Goal: Check status: Check status

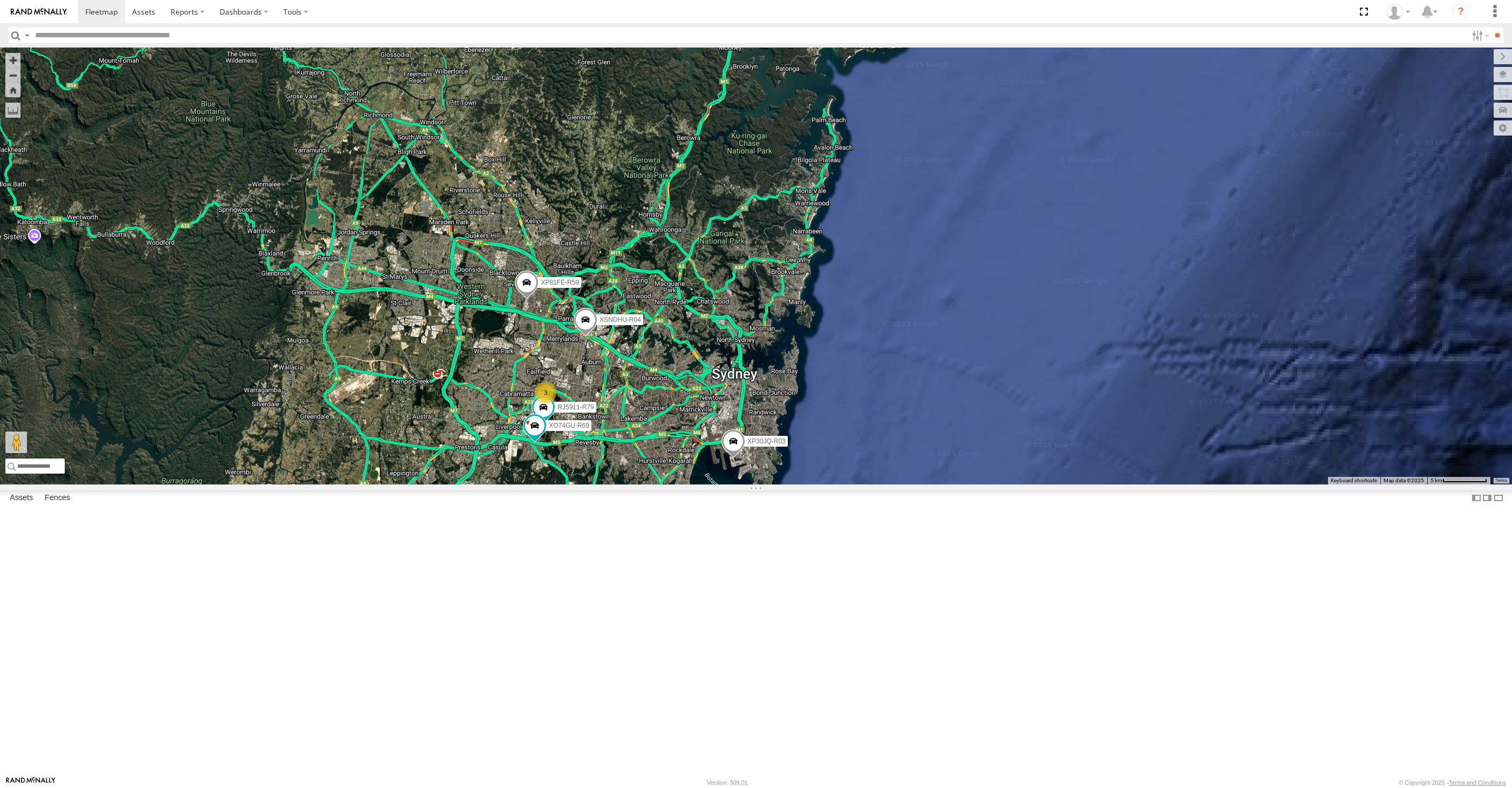
select select "**********"
click at [627, 484] on div "XP30JQ-R03 XSNDHU-R04 RJ5911-R79 XP81FE-R59 XO74GU-R69 3" at bounding box center [756, 265] width 1512 height 437
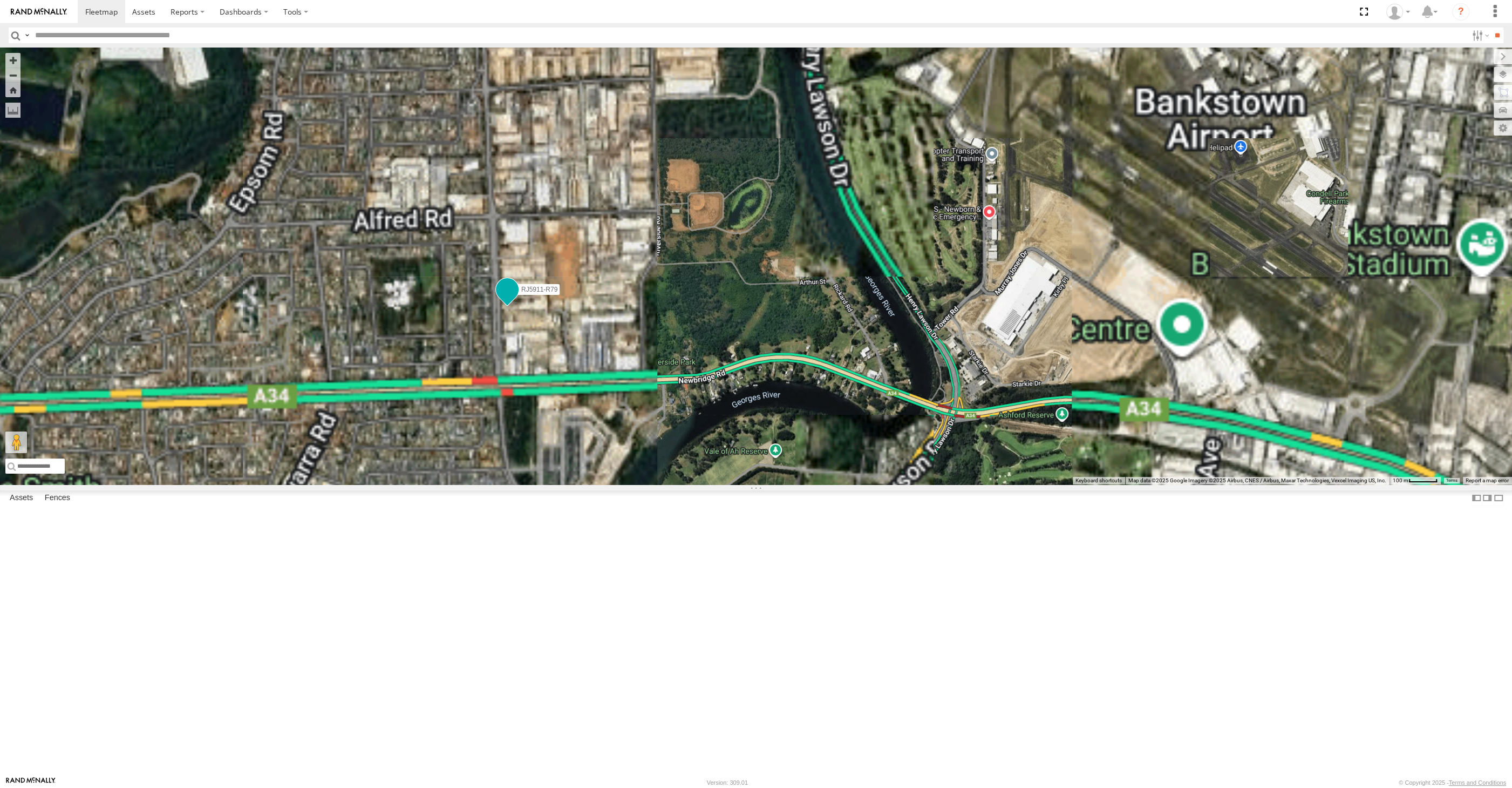
click at [505, 299] on span at bounding box center [507, 289] width 20 height 20
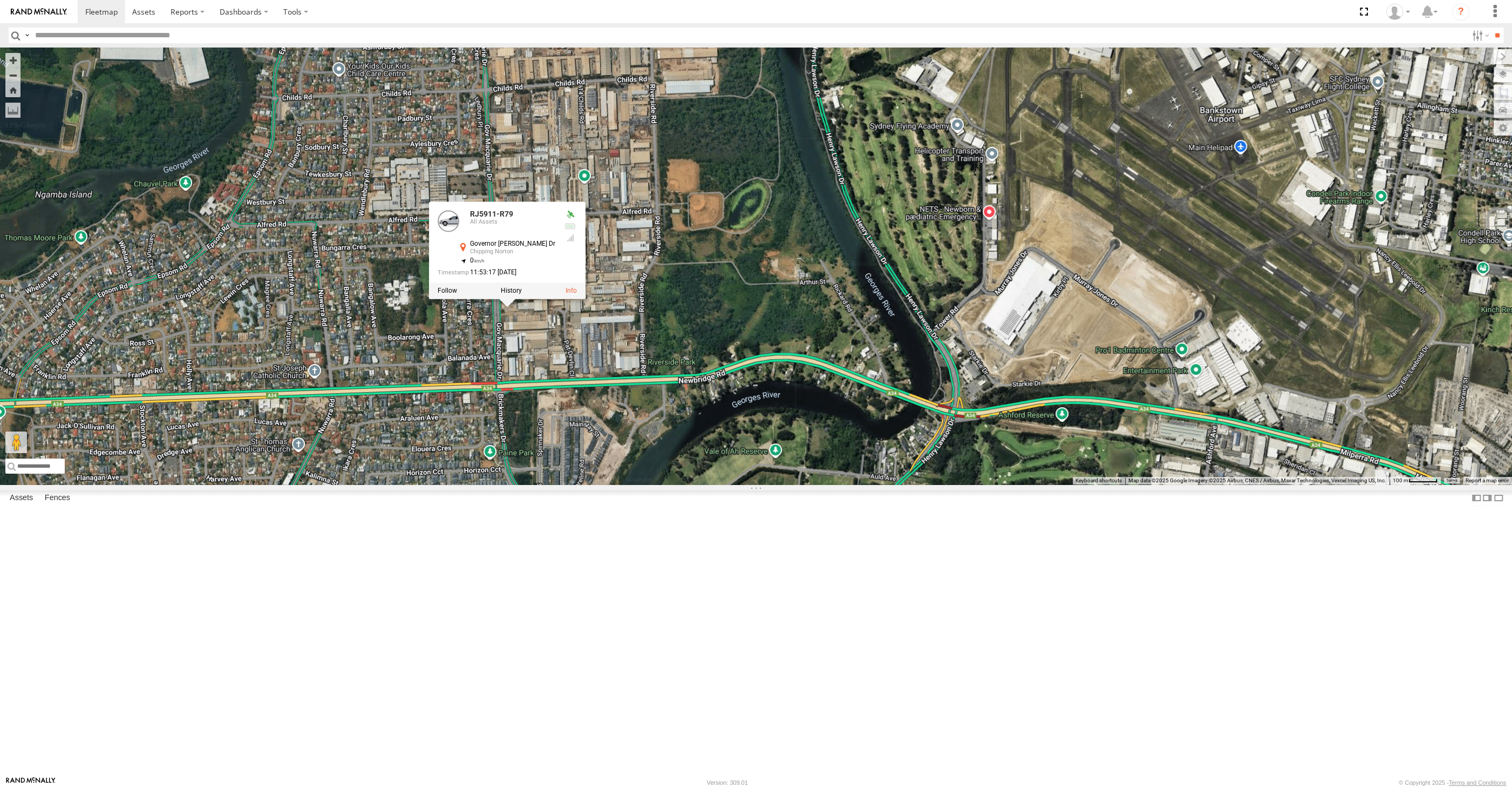
click at [596, 484] on div "XP30JQ-R03 XSNDHU-R04 RJ5911-R79 XP81FE-R59 XO74GU-R69 RJ5911-R79 All Assets Go…" at bounding box center [756, 265] width 1512 height 437
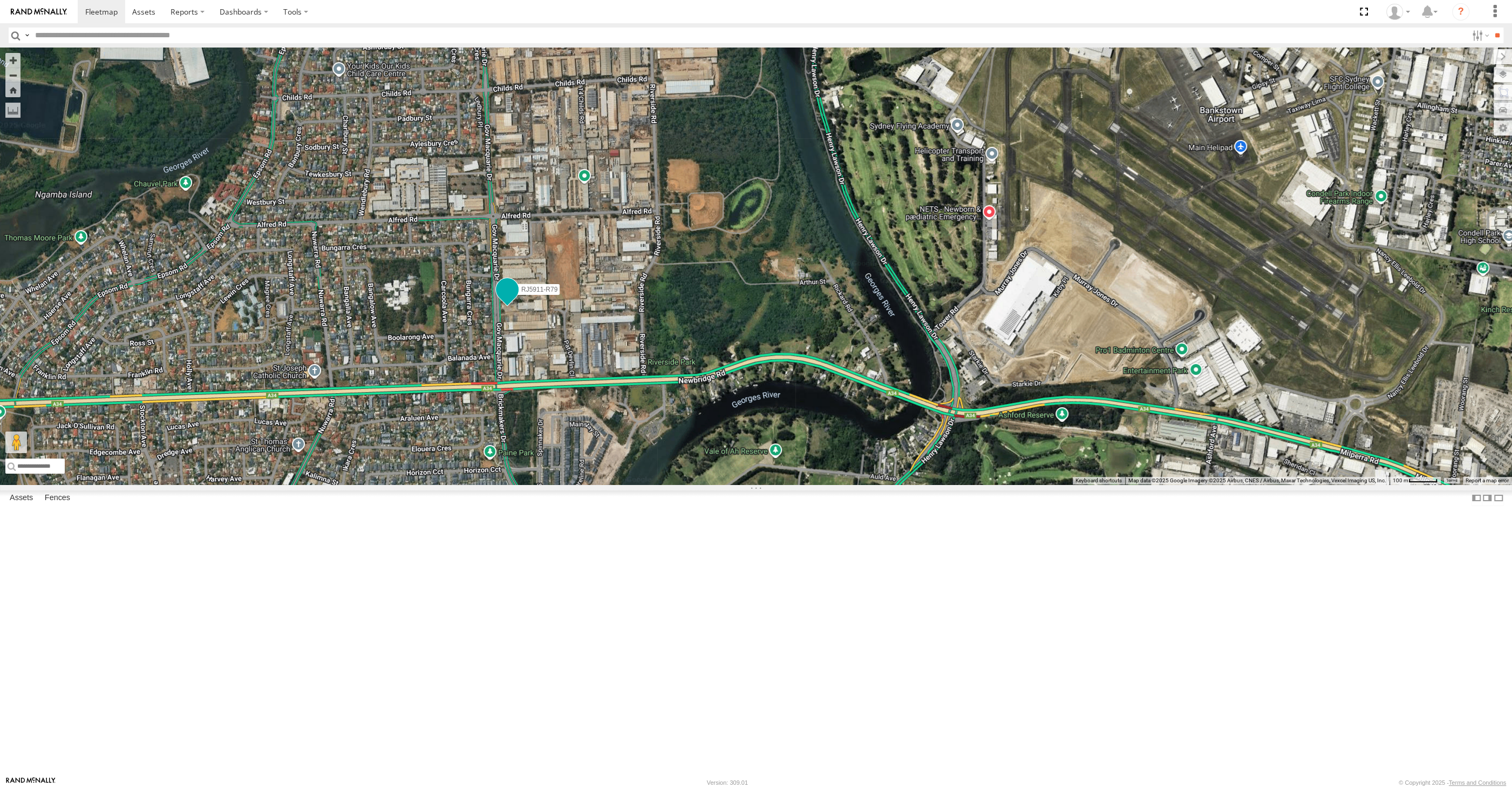
click at [509, 299] on span at bounding box center [507, 289] width 20 height 20
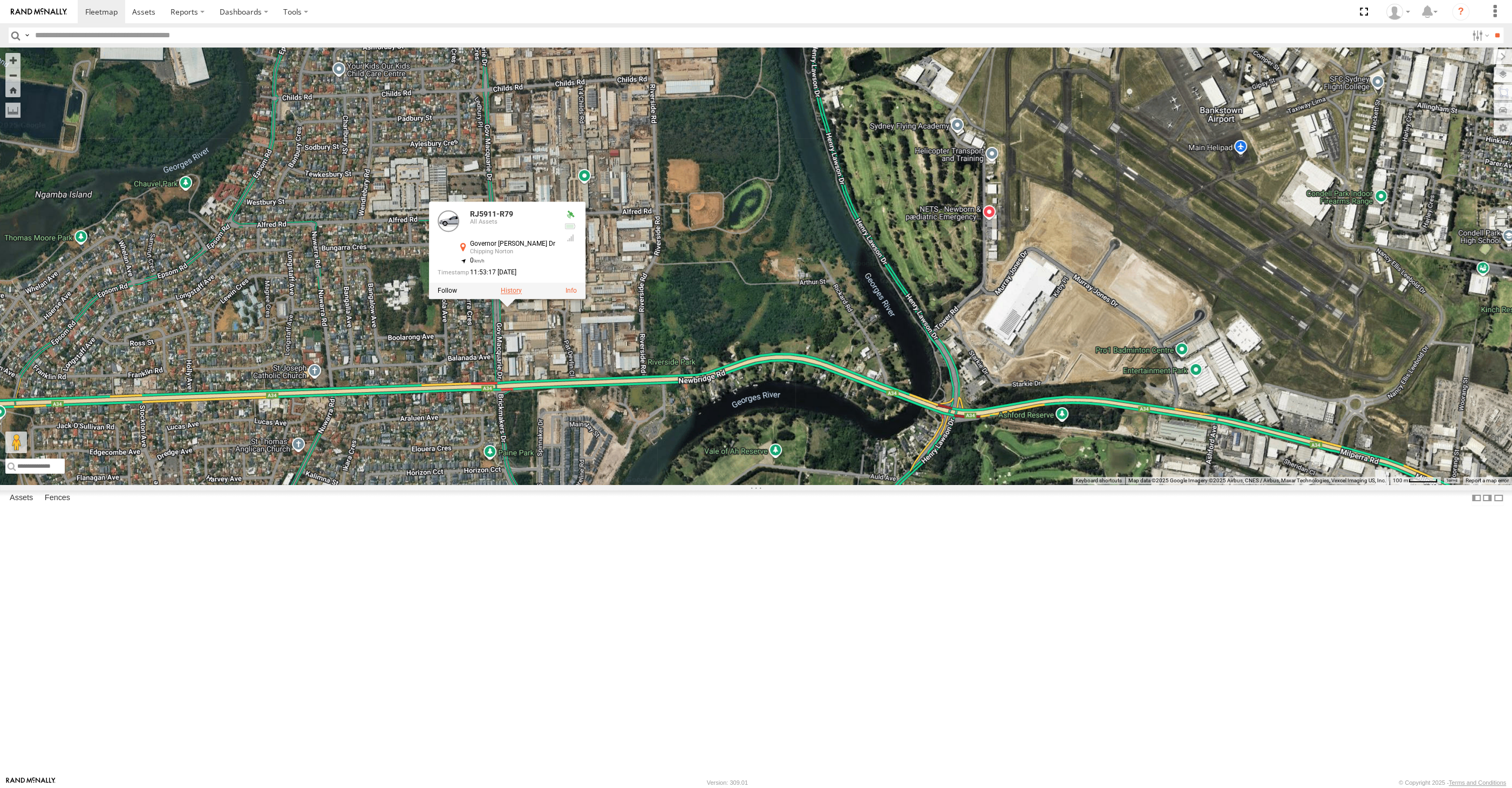
click at [514, 294] on label at bounding box center [512, 290] width 21 height 7
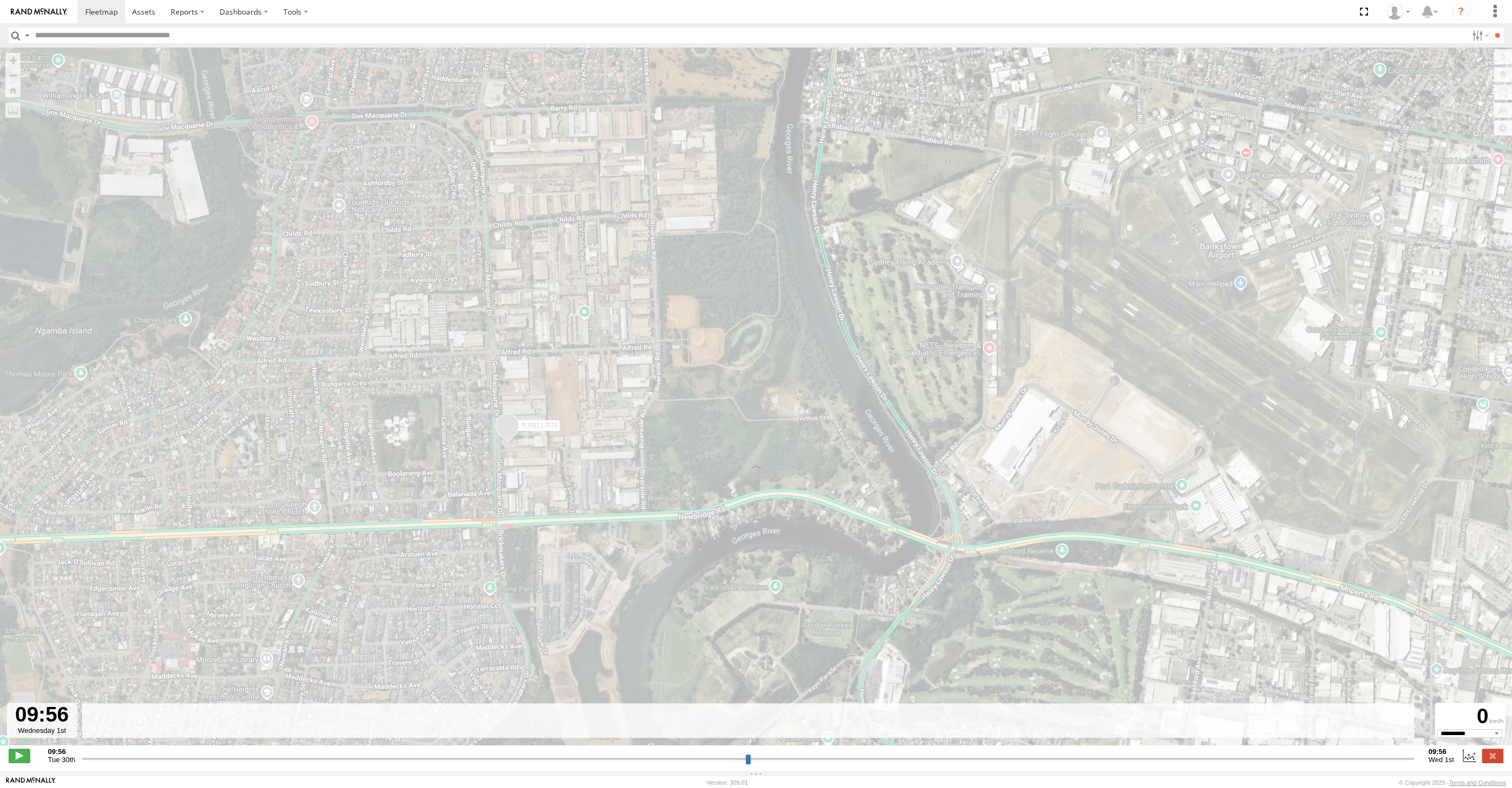
click at [1364, 759] on input "range" at bounding box center [748, 758] width 1332 height 10
click at [1365, 759] on input "range" at bounding box center [748, 758] width 1332 height 10
click at [1370, 759] on input "range" at bounding box center [748, 758] width 1332 height 10
click at [1386, 756] on input "range" at bounding box center [748, 758] width 1332 height 10
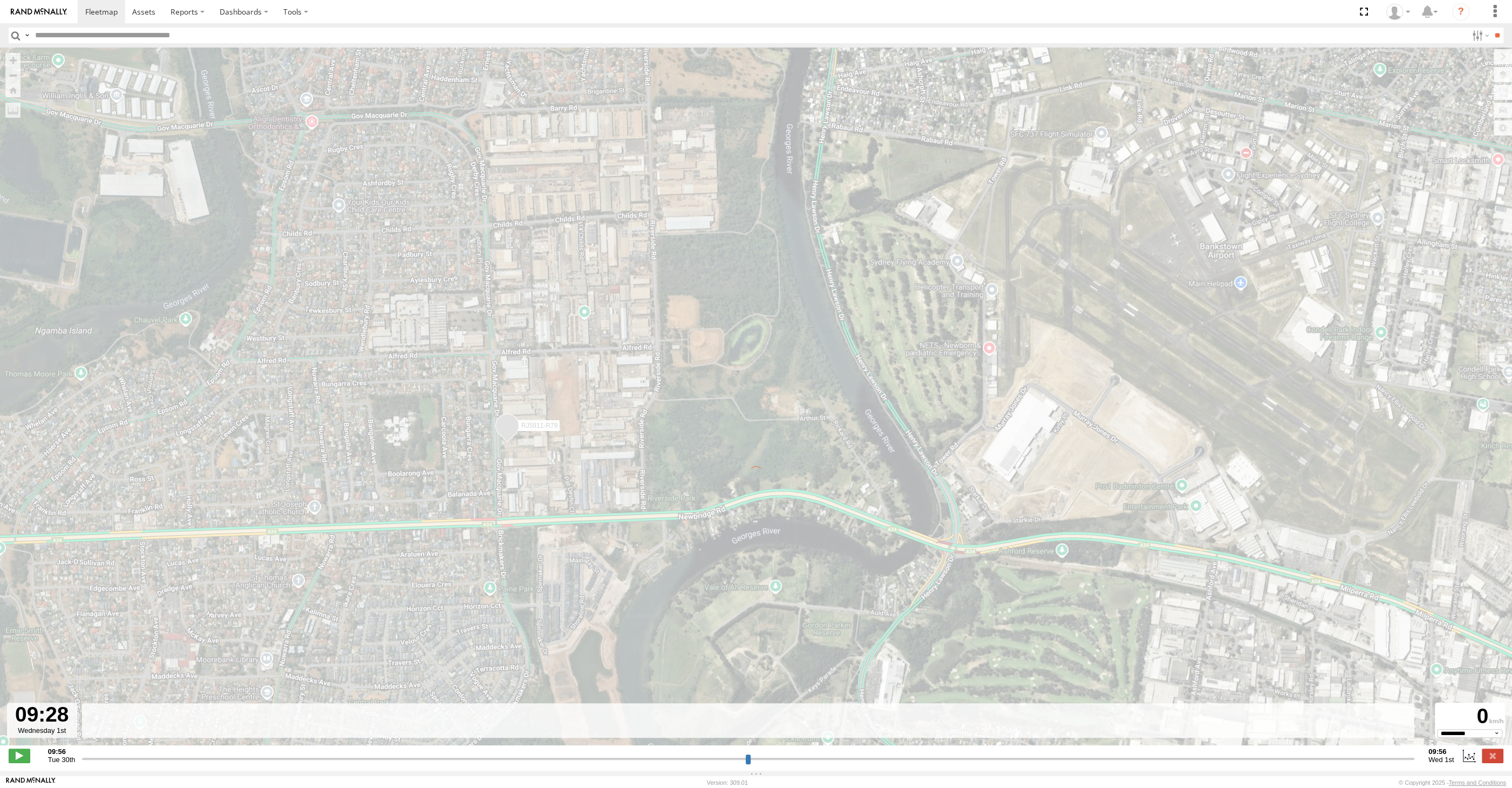
click at [1388, 758] on input "range" at bounding box center [748, 758] width 1332 height 10
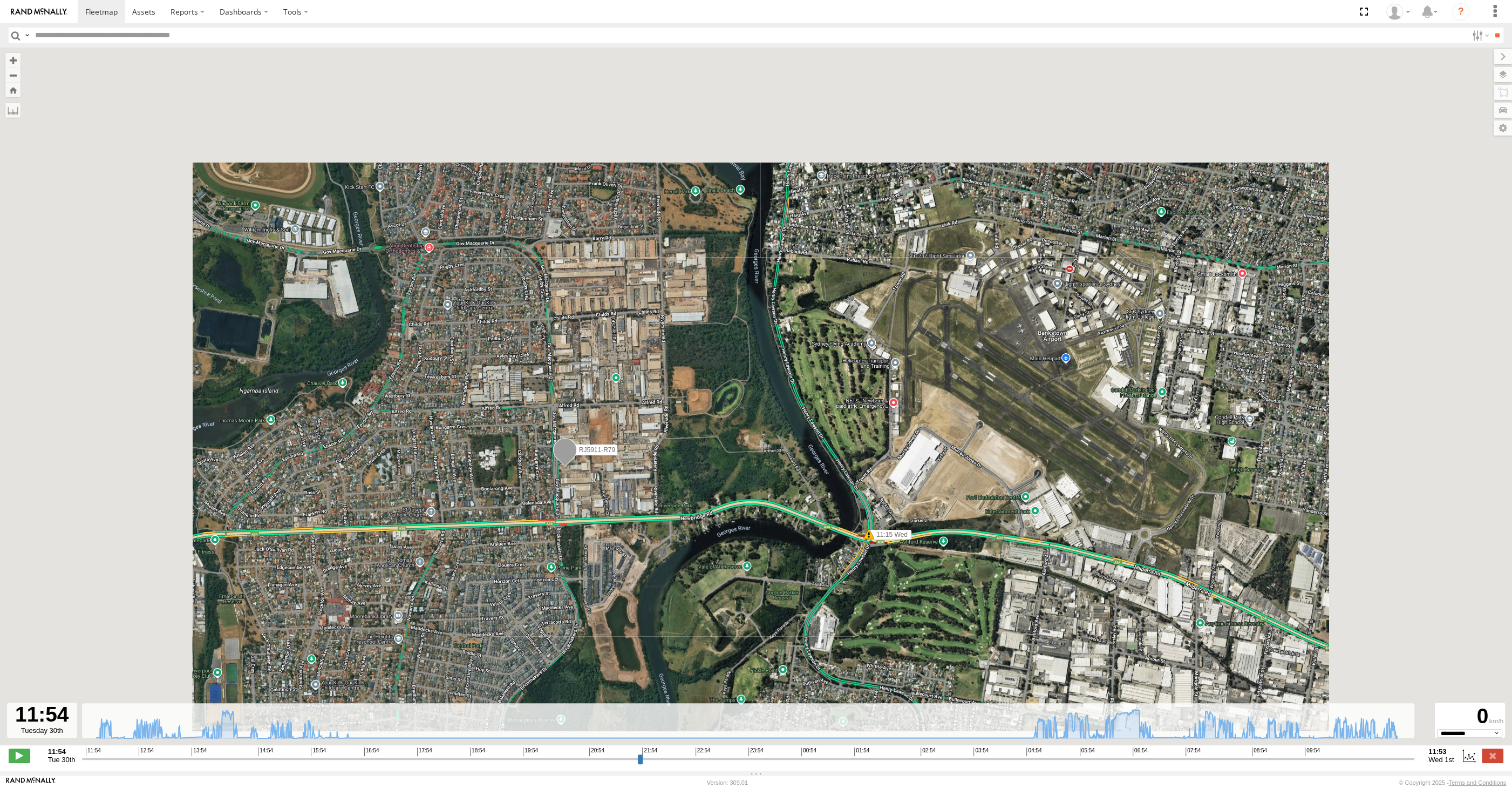
click at [1388, 758] on input "range" at bounding box center [748, 758] width 1332 height 10
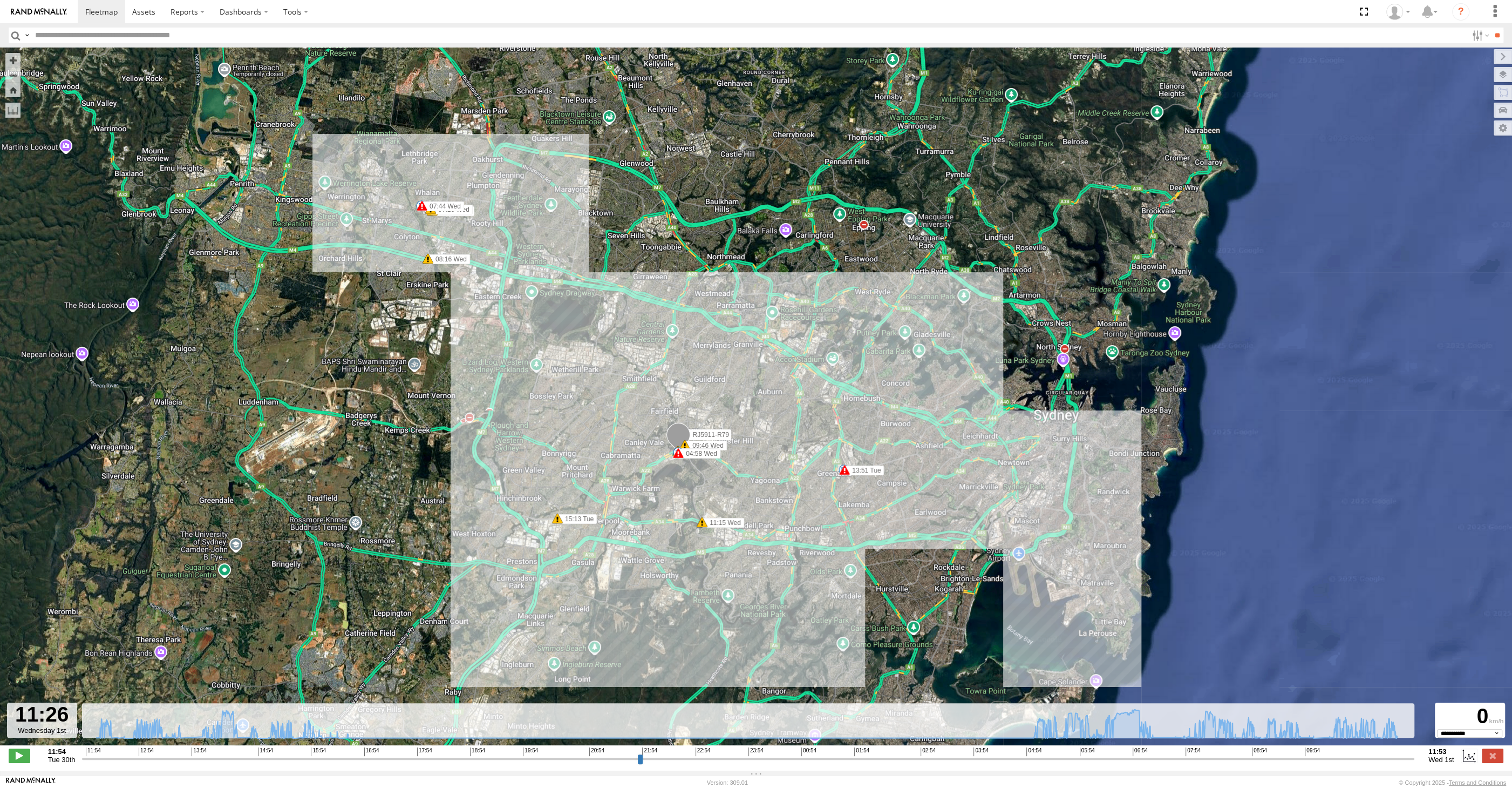
click at [1391, 760] on input "range" at bounding box center [748, 758] width 1332 height 10
click at [1395, 759] on input "range" at bounding box center [748, 758] width 1332 height 10
click at [1399, 758] on input "range" at bounding box center [748, 758] width 1332 height 10
click at [1408, 755] on input "range" at bounding box center [748, 758] width 1332 height 10
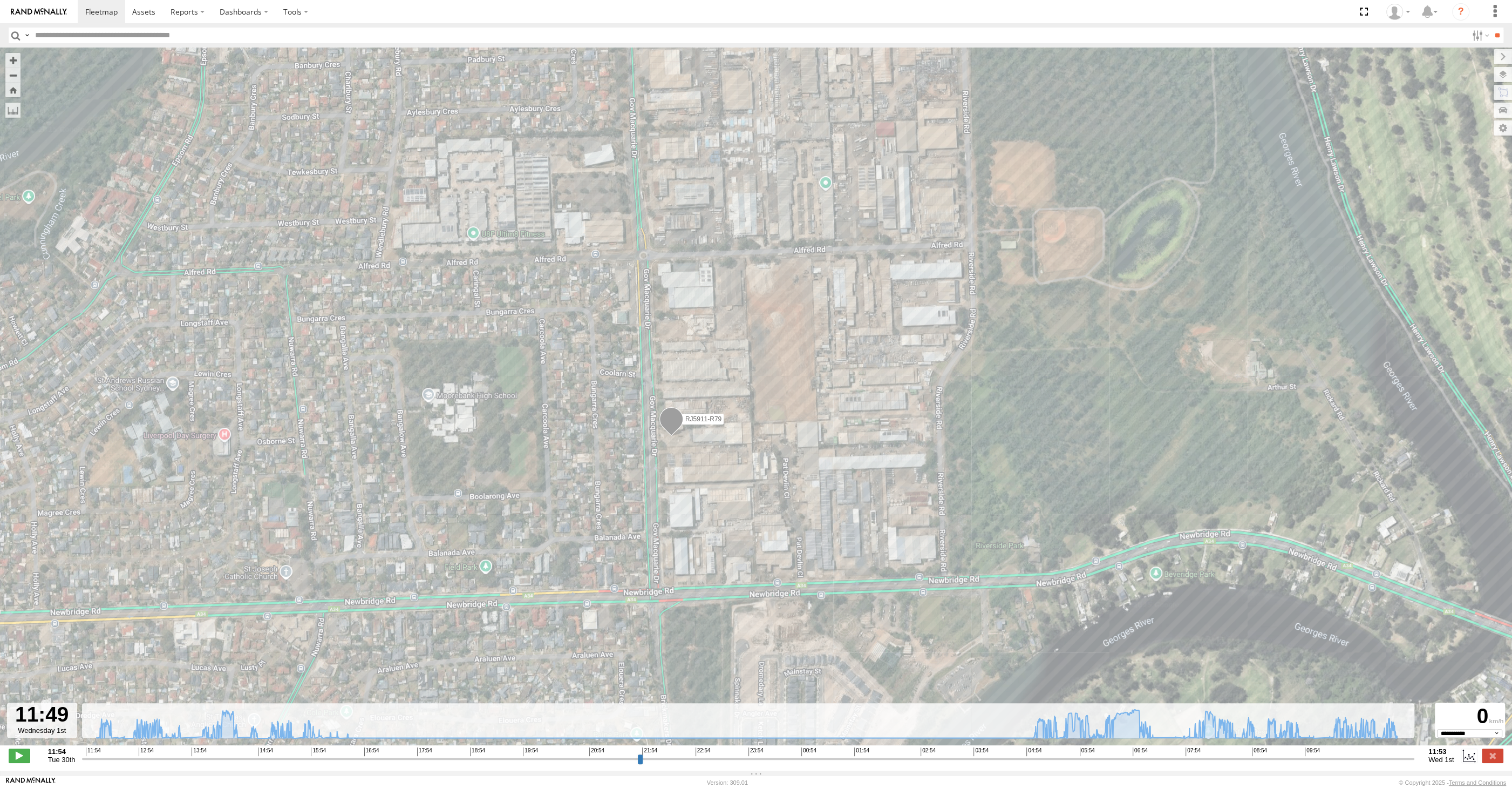
click at [1404, 757] on input "range" at bounding box center [748, 758] width 1332 height 10
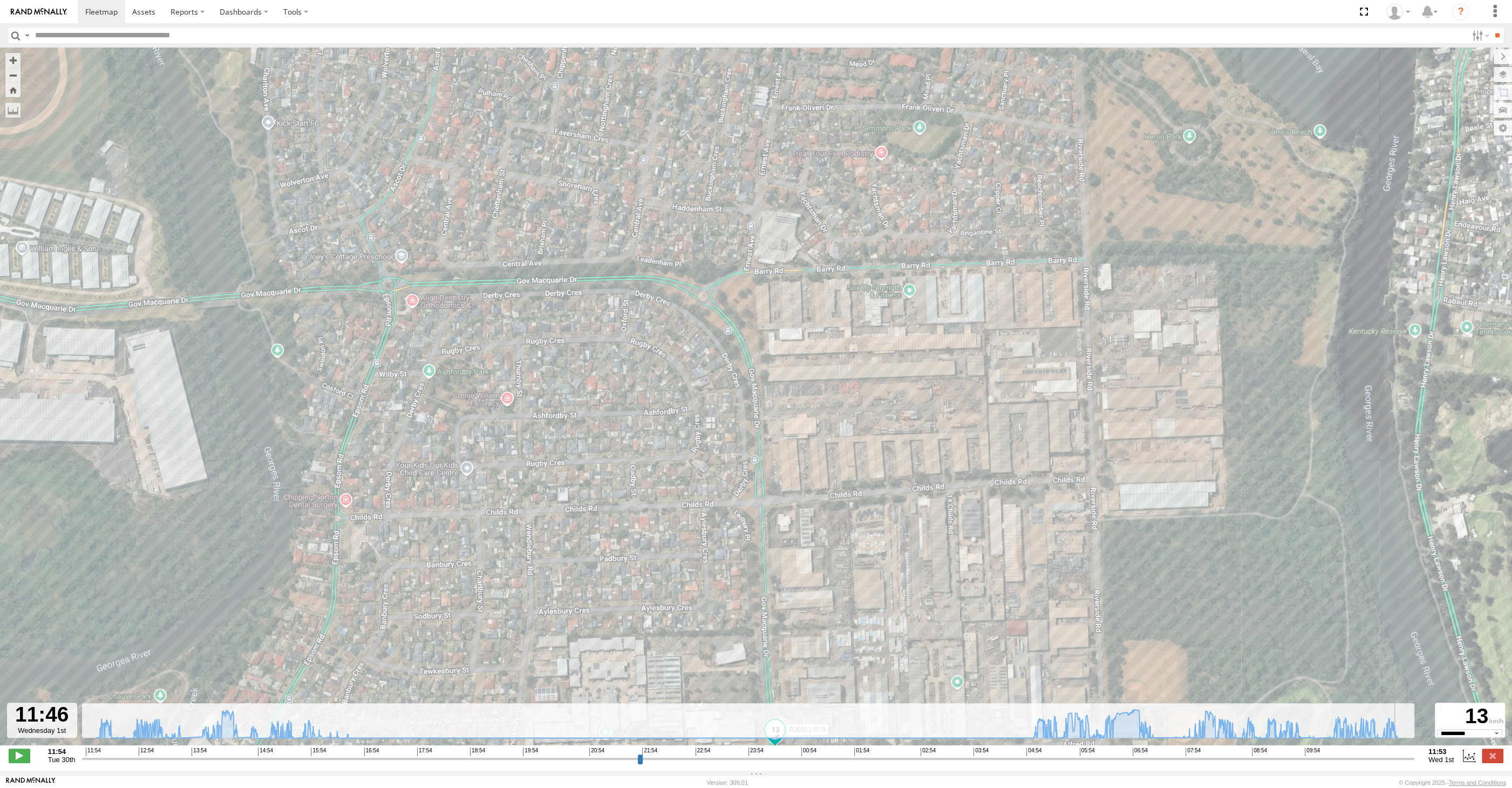
click at [1406, 758] on input "range" at bounding box center [748, 758] width 1332 height 10
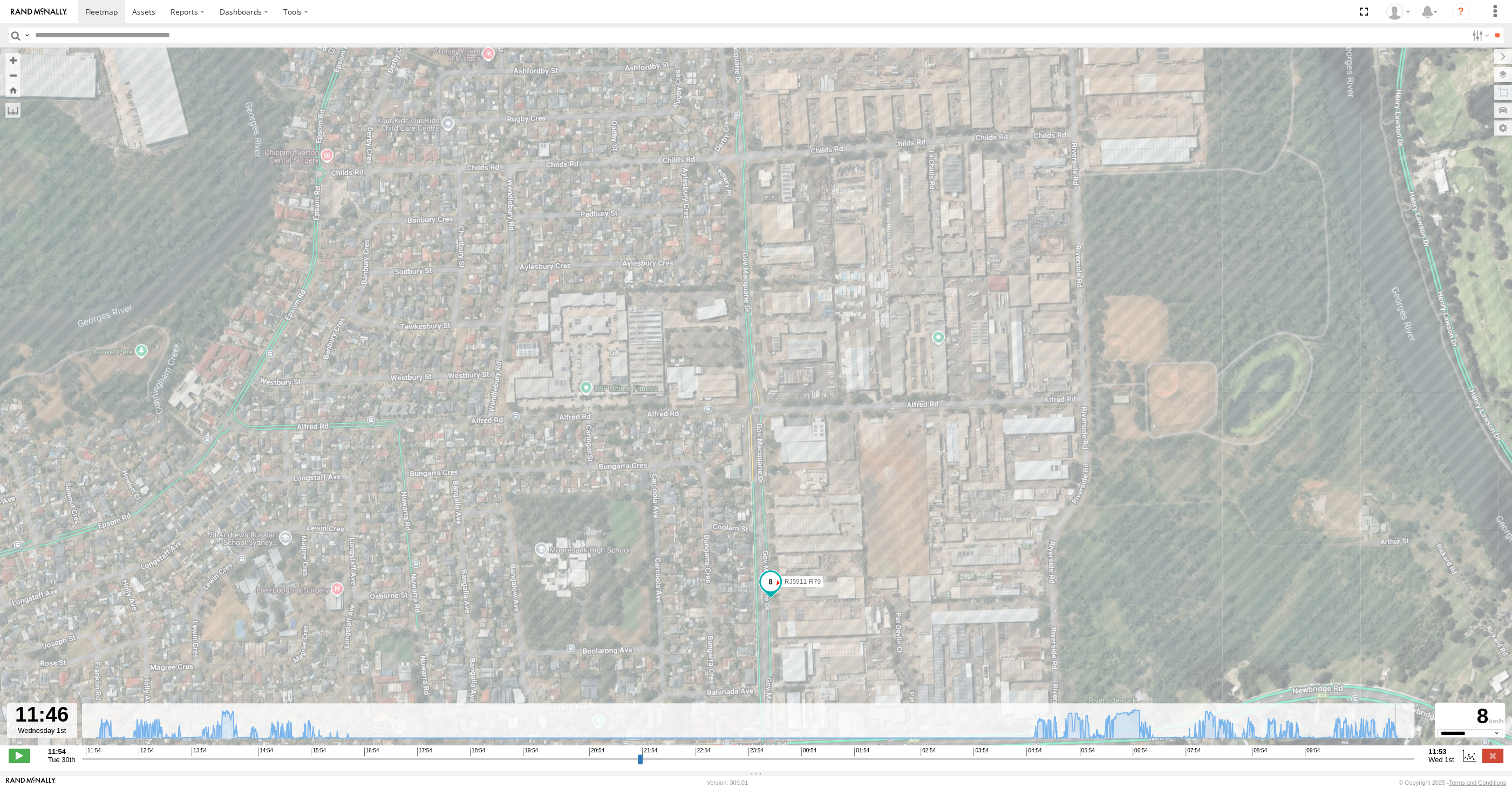
click at [1406, 759] on input "range" at bounding box center [748, 758] width 1332 height 10
drag, startPoint x: 1407, startPoint y: 759, endPoint x: 1421, endPoint y: 756, distance: 14.3
type input "**********"
click at [1415, 756] on input "range" at bounding box center [748, 758] width 1332 height 10
click at [1496, 756] on label at bounding box center [1492, 756] width 21 height 14
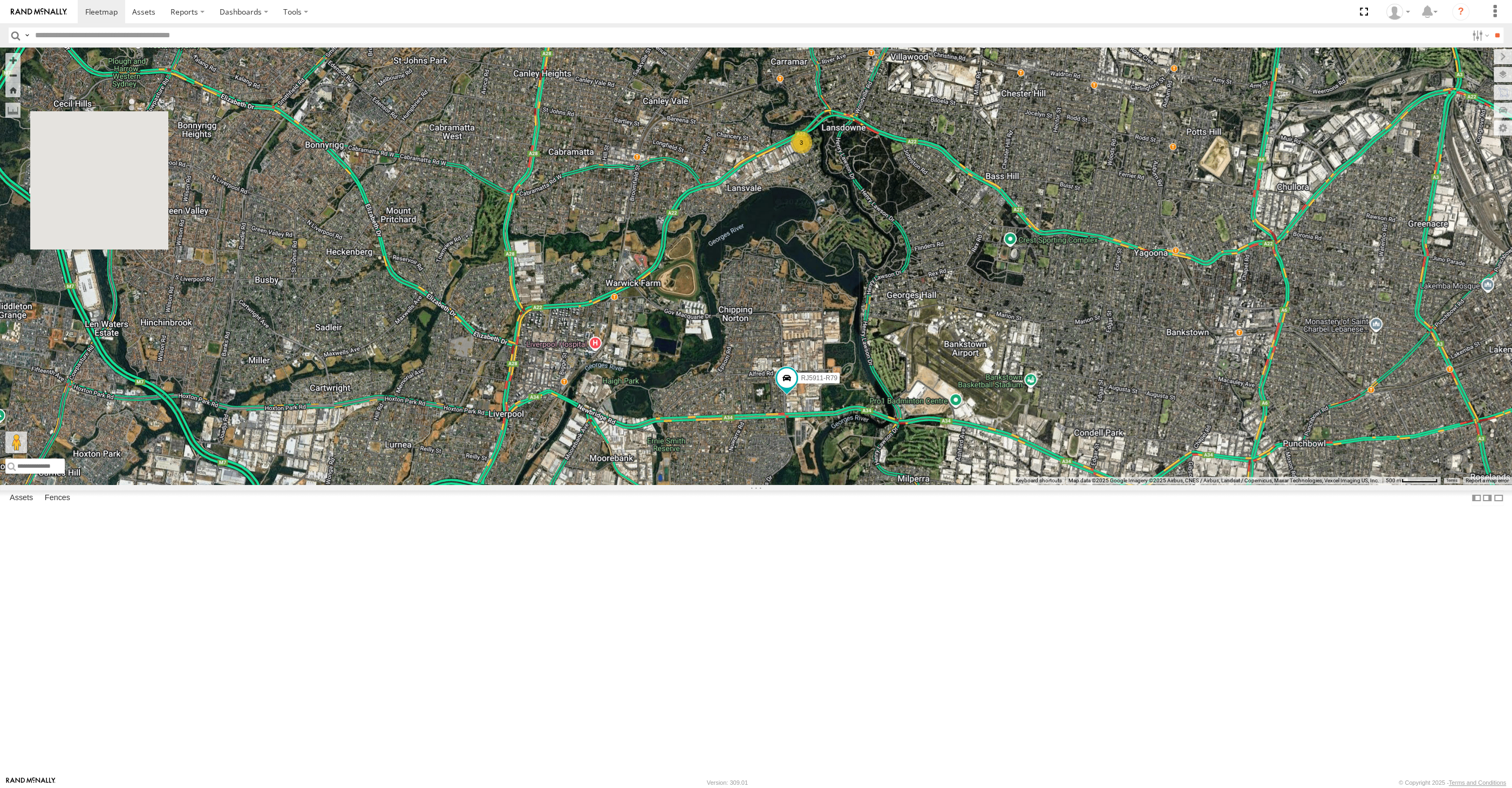
drag, startPoint x: 856, startPoint y: 635, endPoint x: 859, endPoint y: 610, distance: 25.2
click at [858, 484] on div "RJ5911-R79 XO74GU-R69 3" at bounding box center [756, 265] width 1512 height 437
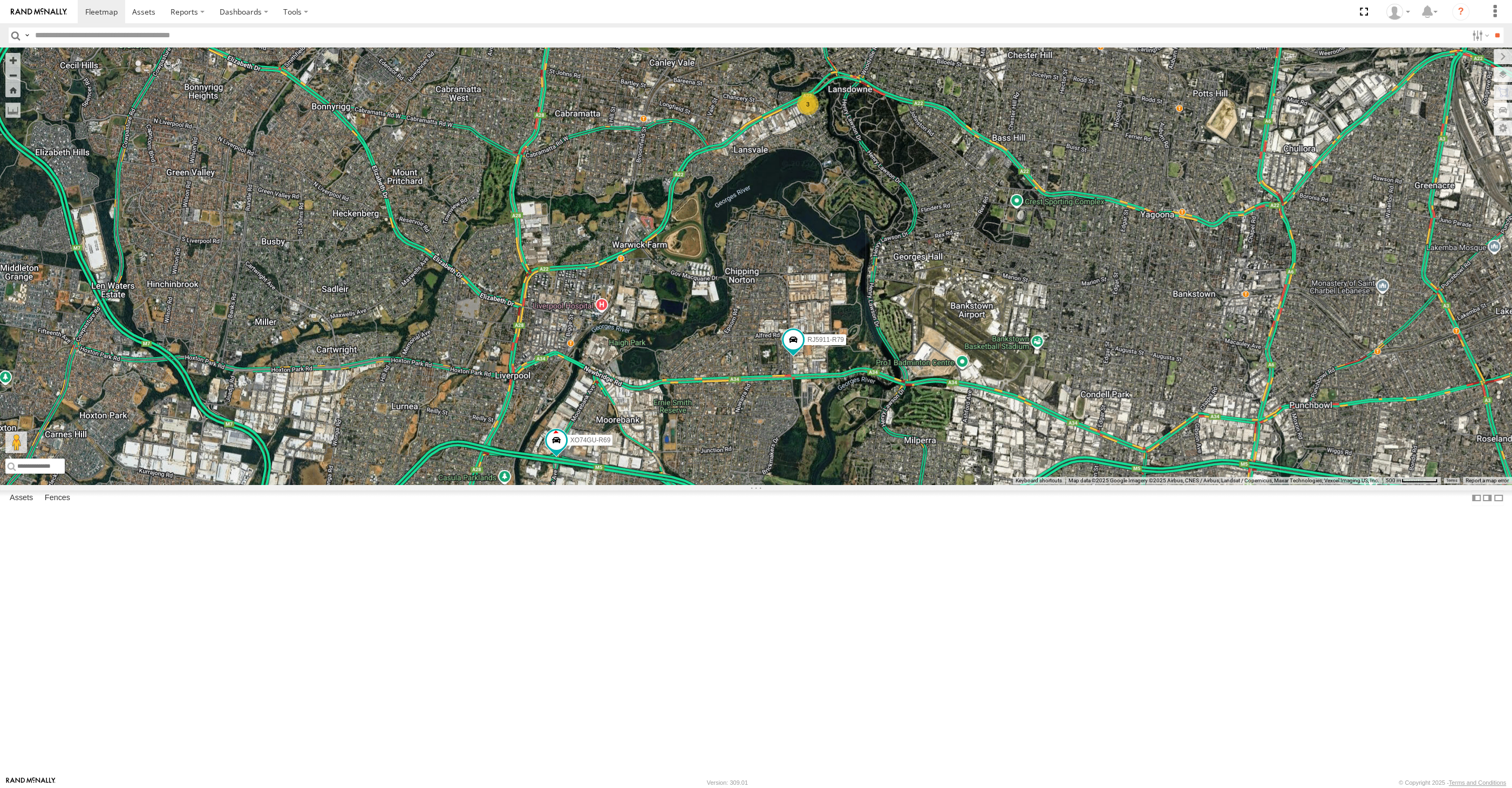
click at [512, 454] on div "RJ5911-R79 XO74GU-R69 3" at bounding box center [756, 265] width 1512 height 437
click at [350, 484] on div "RJ5911-R79 XO74GU-R69 3" at bounding box center [756, 265] width 1512 height 437
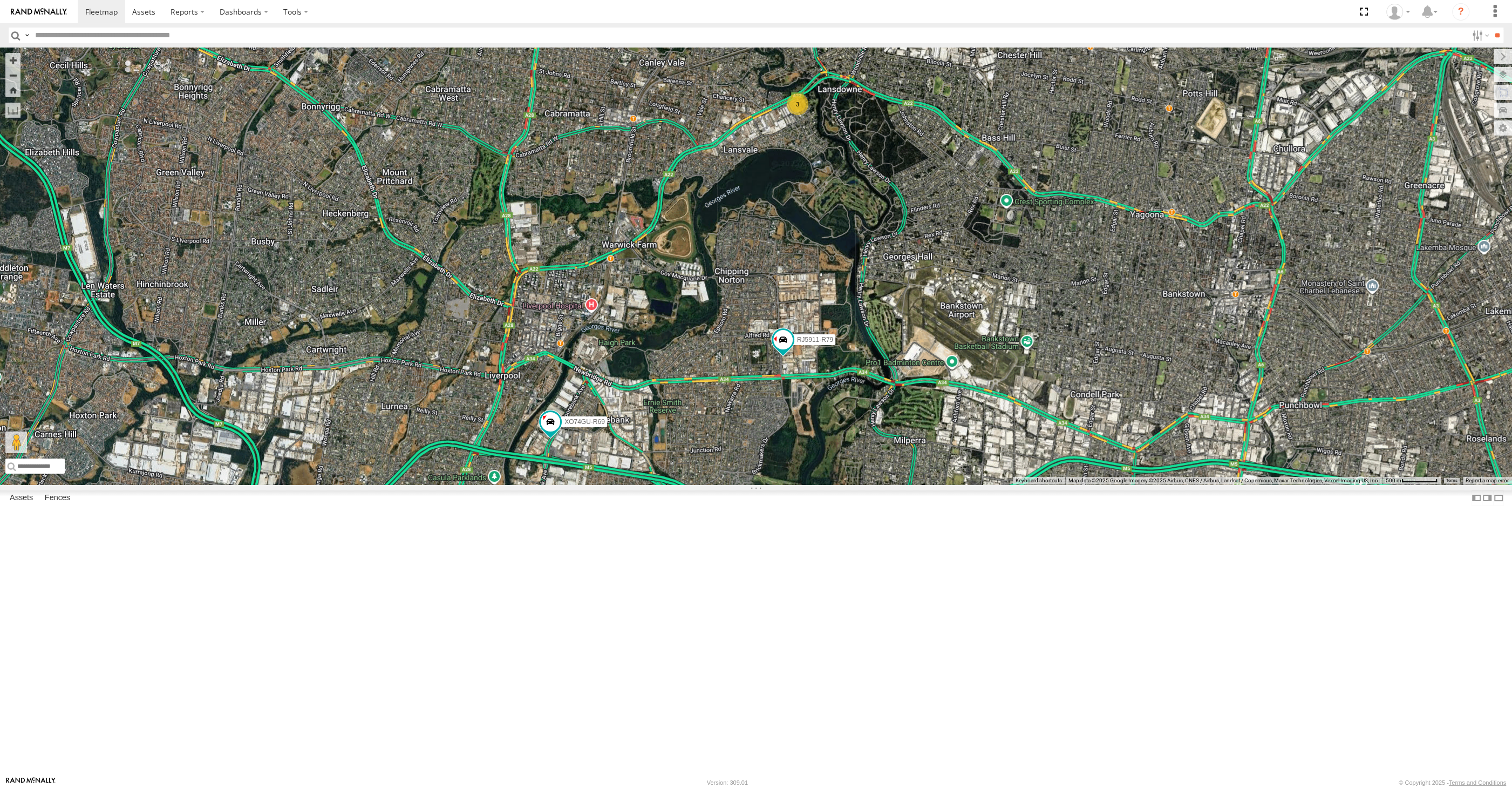
drag, startPoint x: 947, startPoint y: 549, endPoint x: 934, endPoint y: 549, distance: 13.0
click at [934, 484] on div "RJ5911-R79 XO74GU-R69 3" at bounding box center [756, 265] width 1512 height 437
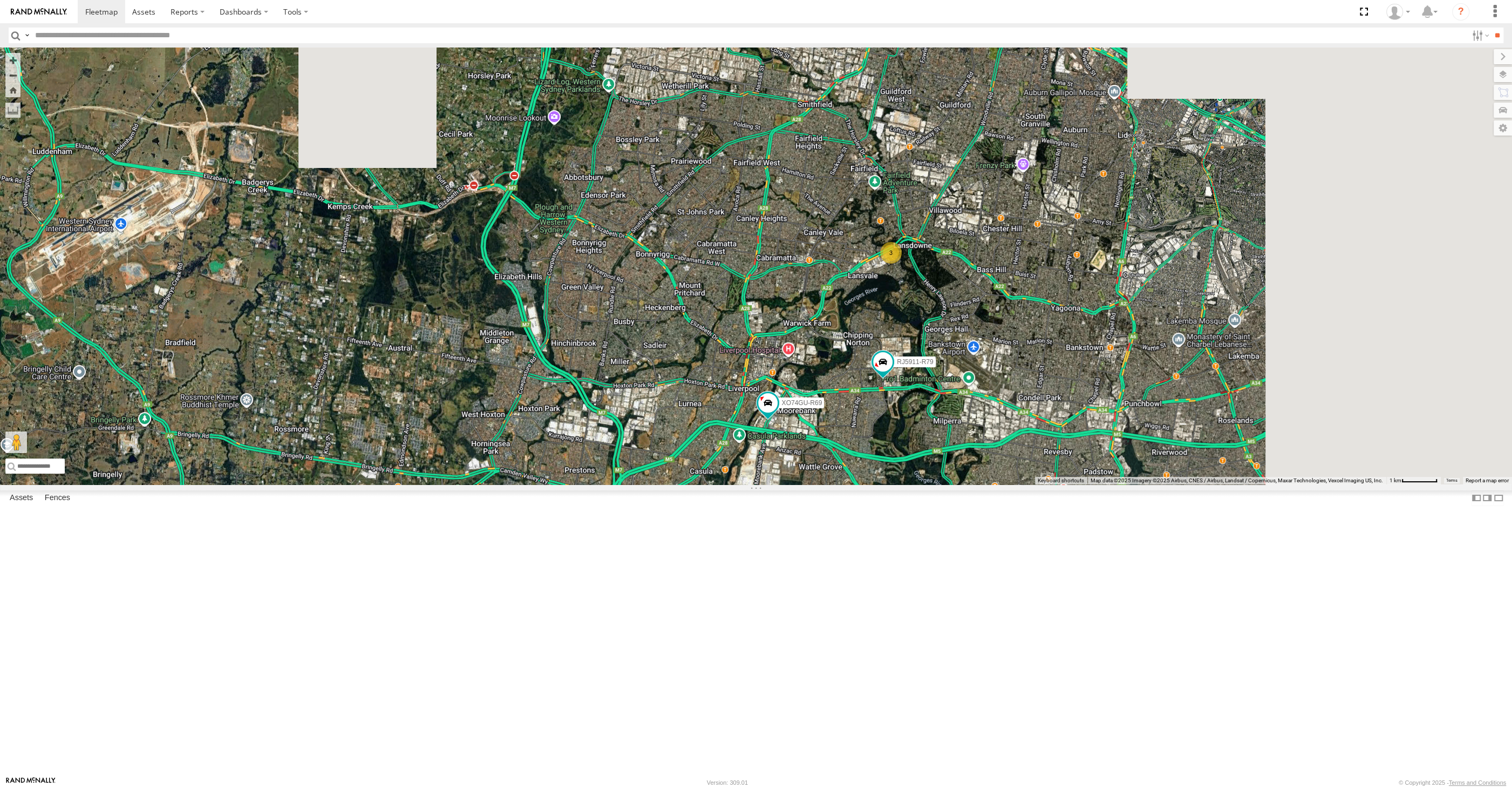
drag, startPoint x: 1028, startPoint y: 561, endPoint x: 970, endPoint y: 540, distance: 61.7
click at [970, 484] on div "RJ5911-R79 XO74GU-R69 XSNDHU-R04 3" at bounding box center [756, 265] width 1512 height 437
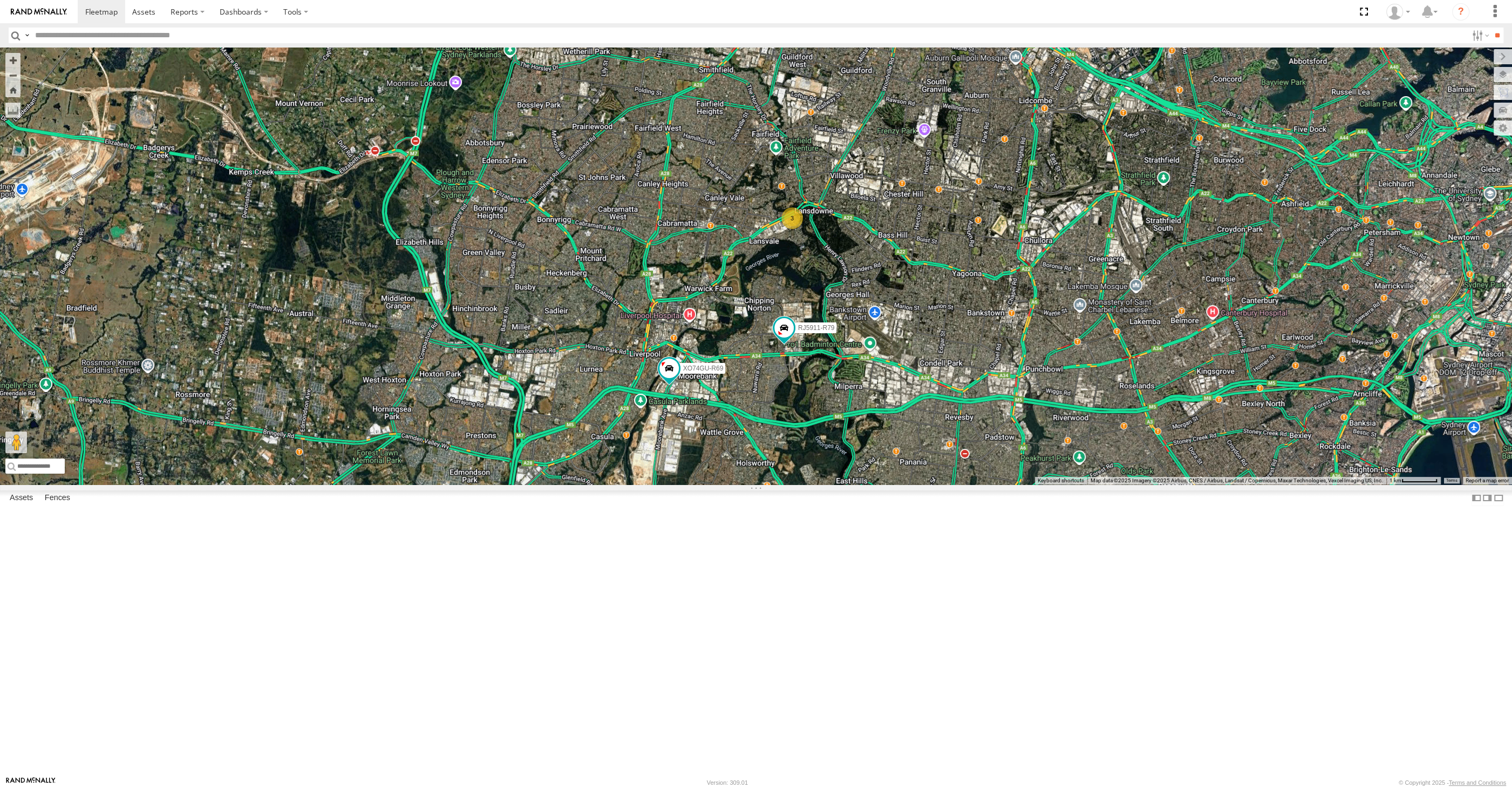
drag, startPoint x: 1010, startPoint y: 538, endPoint x: 1018, endPoint y: 545, distance: 10.6
click at [1007, 484] on div "RJ5911-R79 XO74GU-R69 XSNDHU-R04 3" at bounding box center [756, 265] width 1512 height 437
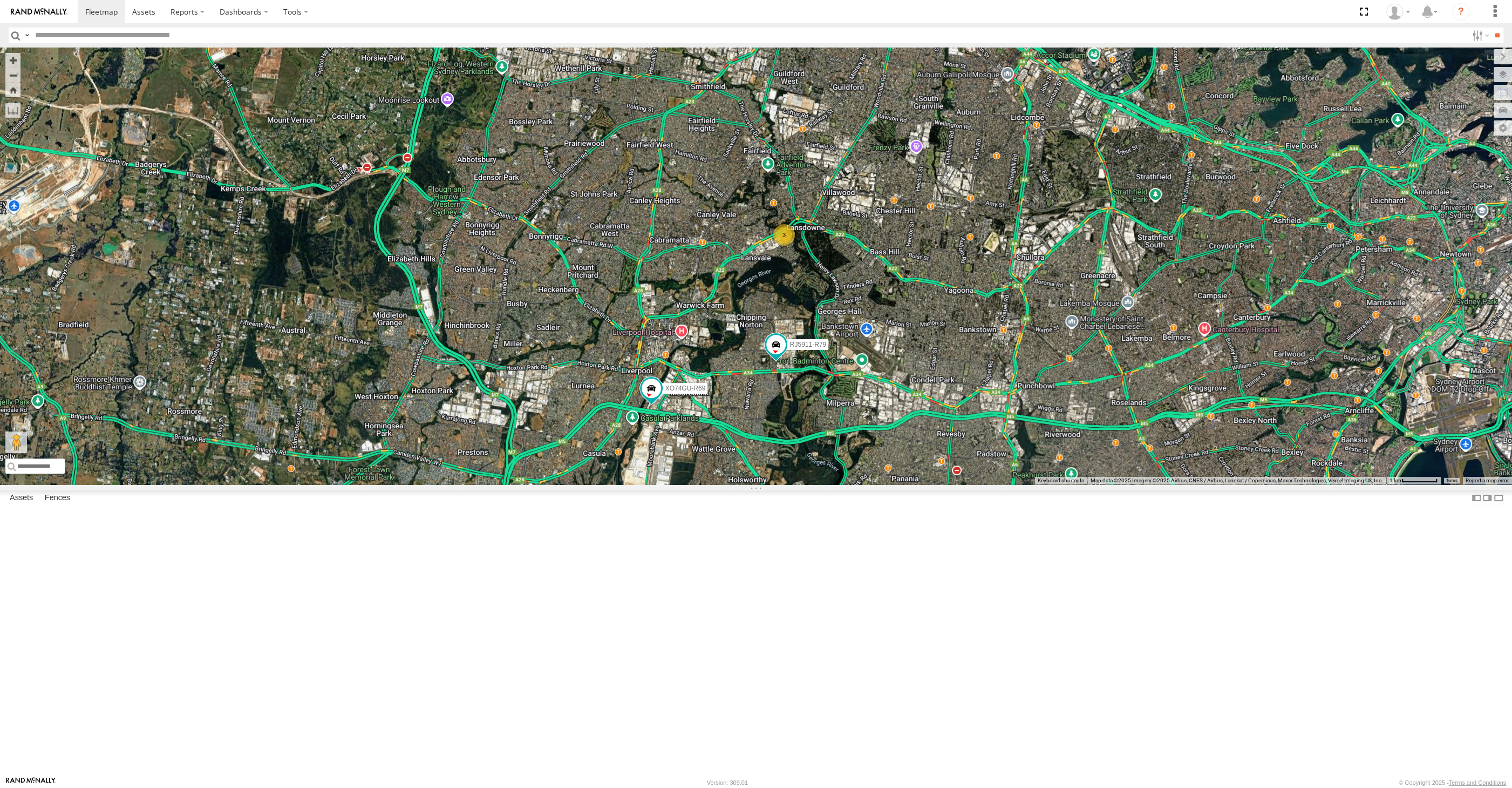
drag, startPoint x: 888, startPoint y: 527, endPoint x: 831, endPoint y: 563, distance: 67.4
click at [831, 484] on div "RJ5911-R79 XO74GU-R69 XSNDHU-R04 3" at bounding box center [756, 265] width 1512 height 437
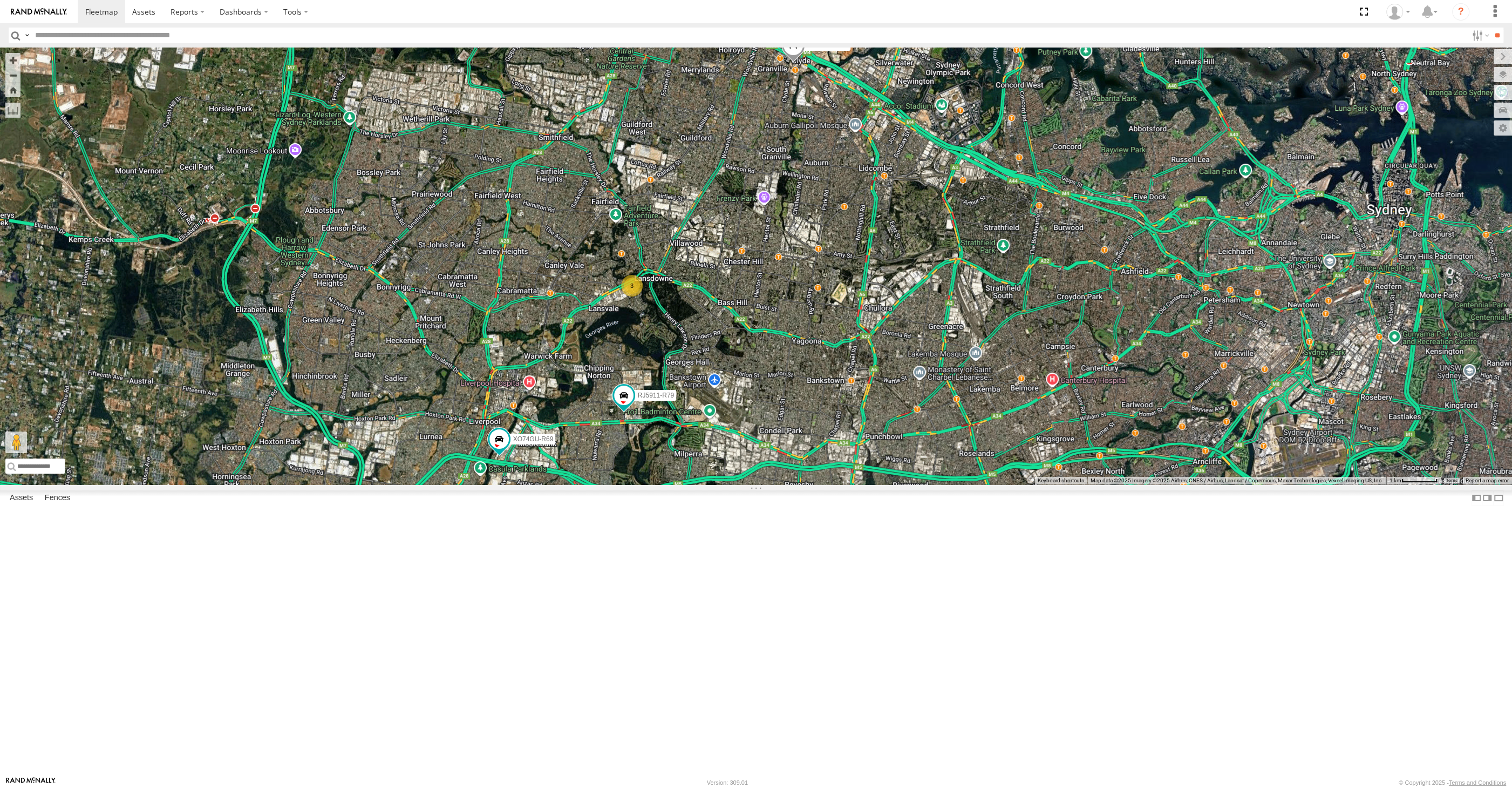
drag, startPoint x: 1042, startPoint y: 532, endPoint x: 905, endPoint y: 589, distance: 148.4
click at [905, 484] on div "RJ5911-R79 XO74GU-R69 XSNDHU-R04 3 XP30JQ-R03" at bounding box center [756, 265] width 1512 height 437
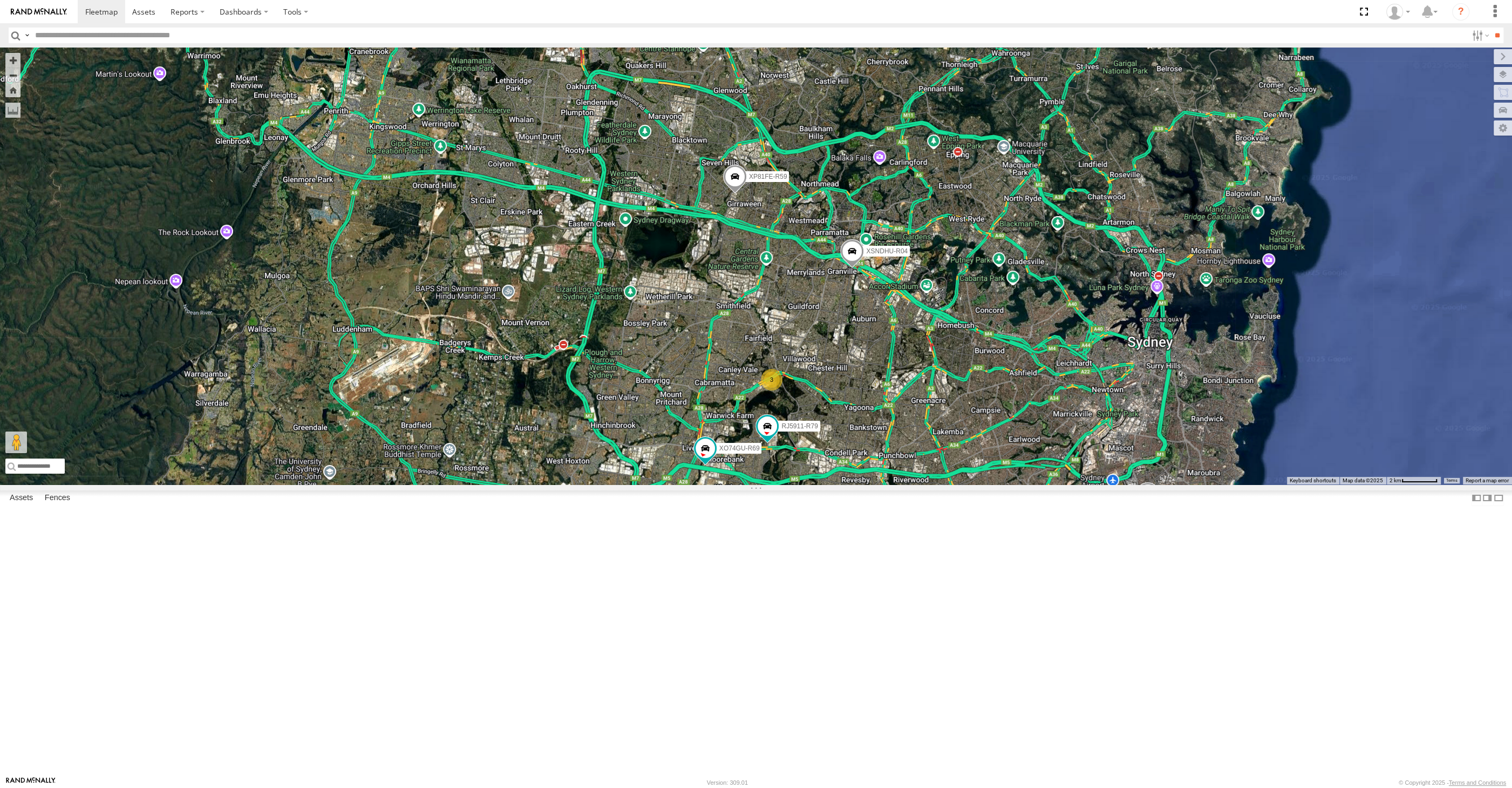
drag, startPoint x: 906, startPoint y: 572, endPoint x: 891, endPoint y: 548, distance: 28.3
click at [894, 484] on div "RJ5911-R79 XO74GU-R69 XSNDHU-R04 XP30JQ-R03 XP81FE-R59 3" at bounding box center [756, 265] width 1512 height 437
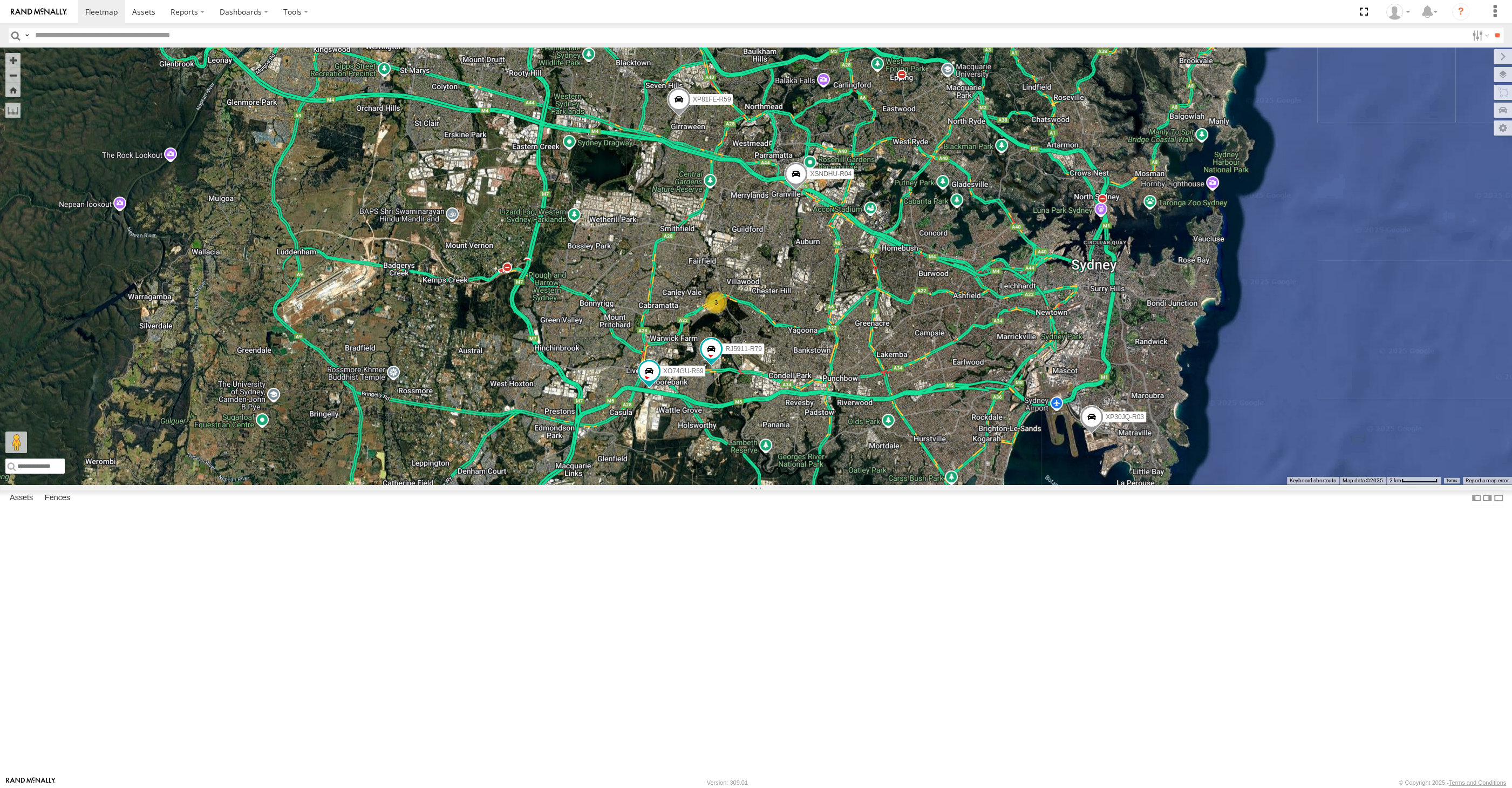
drag, startPoint x: 960, startPoint y: 490, endPoint x: 931, endPoint y: 460, distance: 41.7
click at [931, 460] on div "RJ5911-R79 XO74GU-R69 XSNDHU-R04 XP30JQ-R03 XP81FE-R59 3" at bounding box center [756, 265] width 1512 height 437
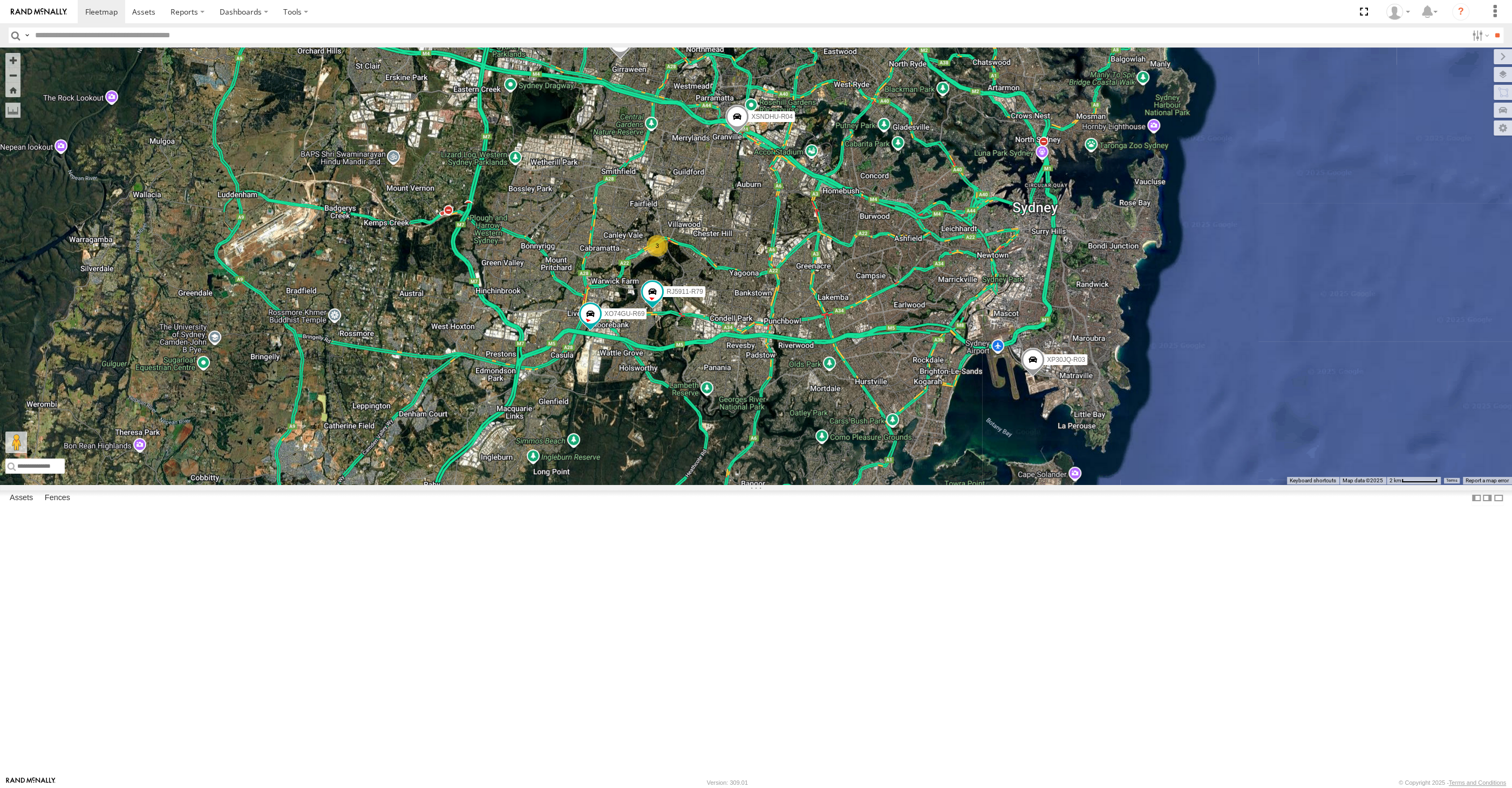
click at [946, 484] on div "RJ5911-R79 XO74GU-R69 XSNDHU-R04 XP30JQ-R03 XP81FE-R59 3" at bounding box center [756, 265] width 1512 height 437
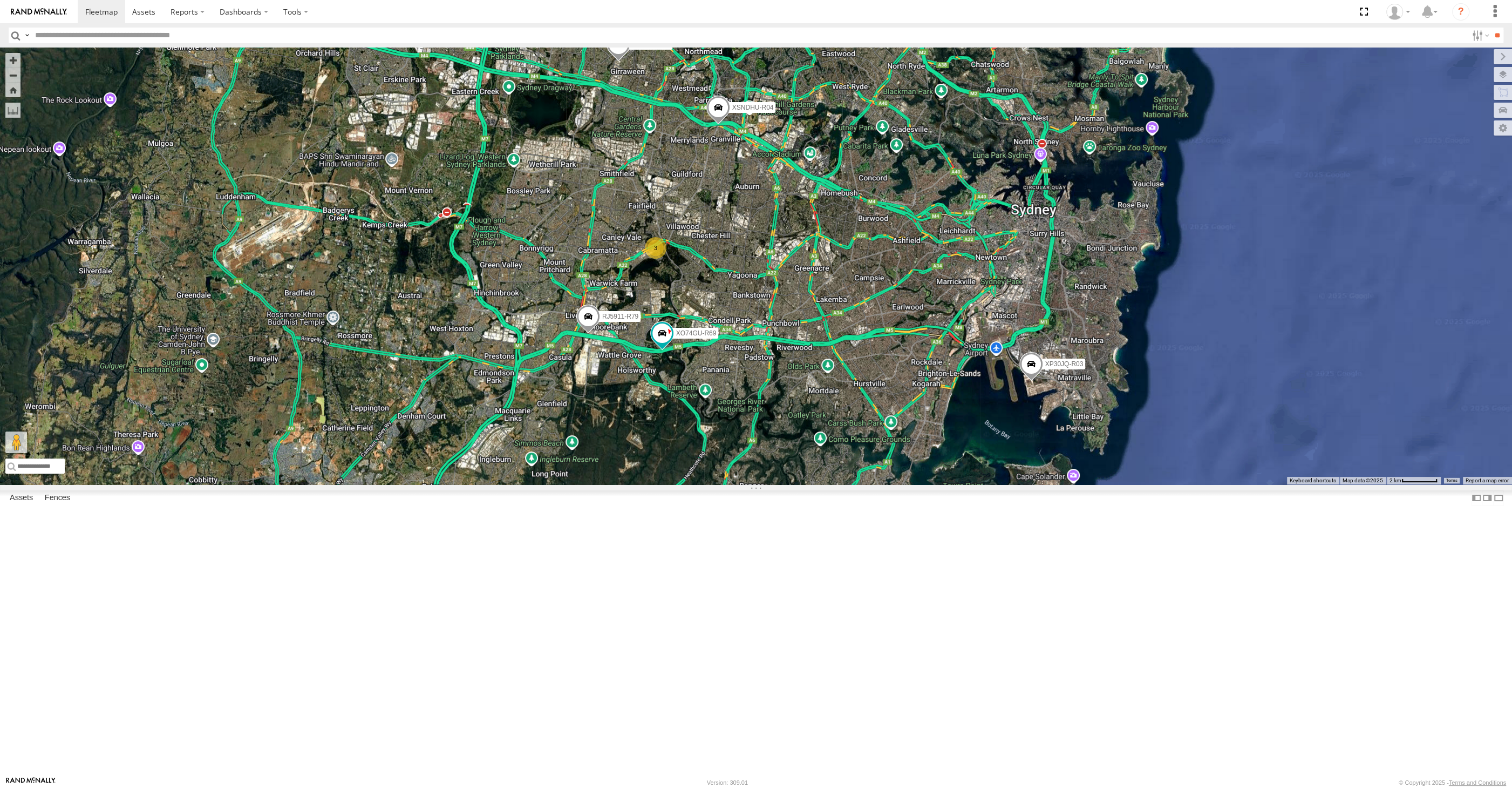
drag, startPoint x: 809, startPoint y: 433, endPoint x: 796, endPoint y: 443, distance: 16.4
click at [796, 443] on div "XP30JQ-R03 XSNDHU-R04 RJ5911-R79 XP81FE-R59 XO74GU-R69 3" at bounding box center [756, 265] width 1512 height 437
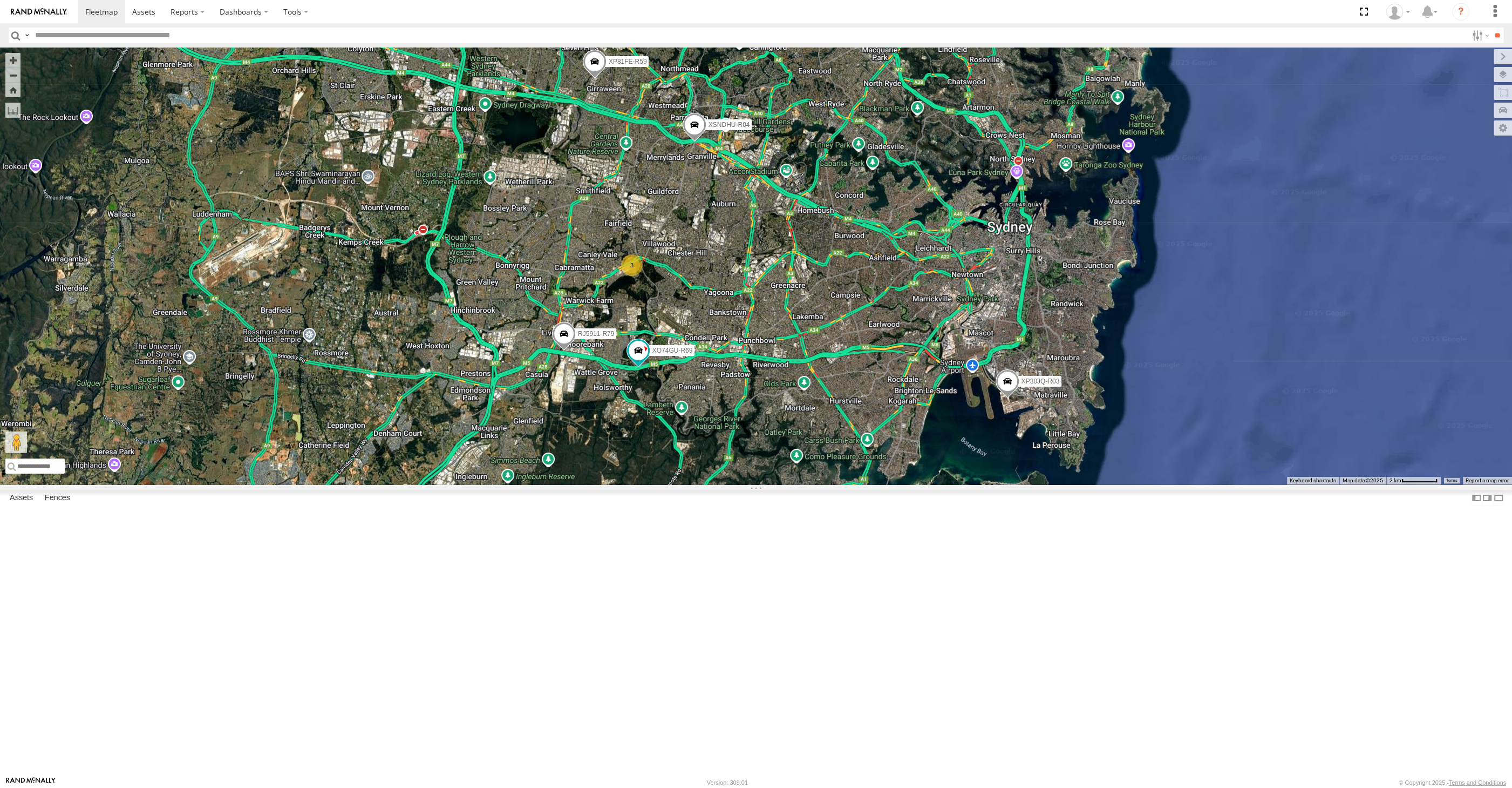
drag, startPoint x: 772, startPoint y: 536, endPoint x: 757, endPoint y: 527, distance: 17.5
click at [774, 484] on div "XP30JQ-R03 XSNDHU-R04 RJ5911-R79 XP81FE-R59 XO74GU-R69 3" at bounding box center [756, 265] width 1512 height 437
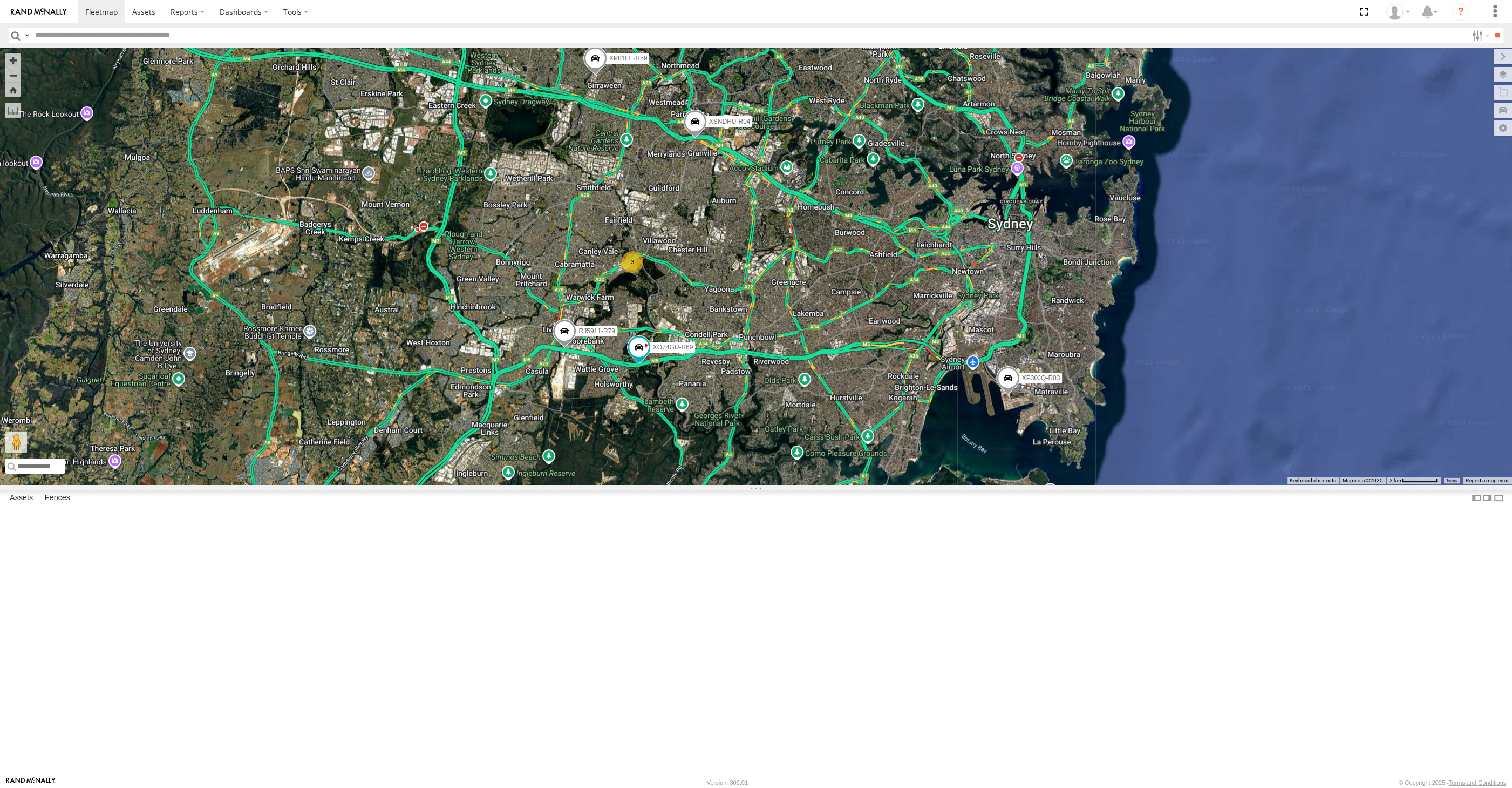
click at [695, 138] on span at bounding box center [695, 124] width 24 height 29
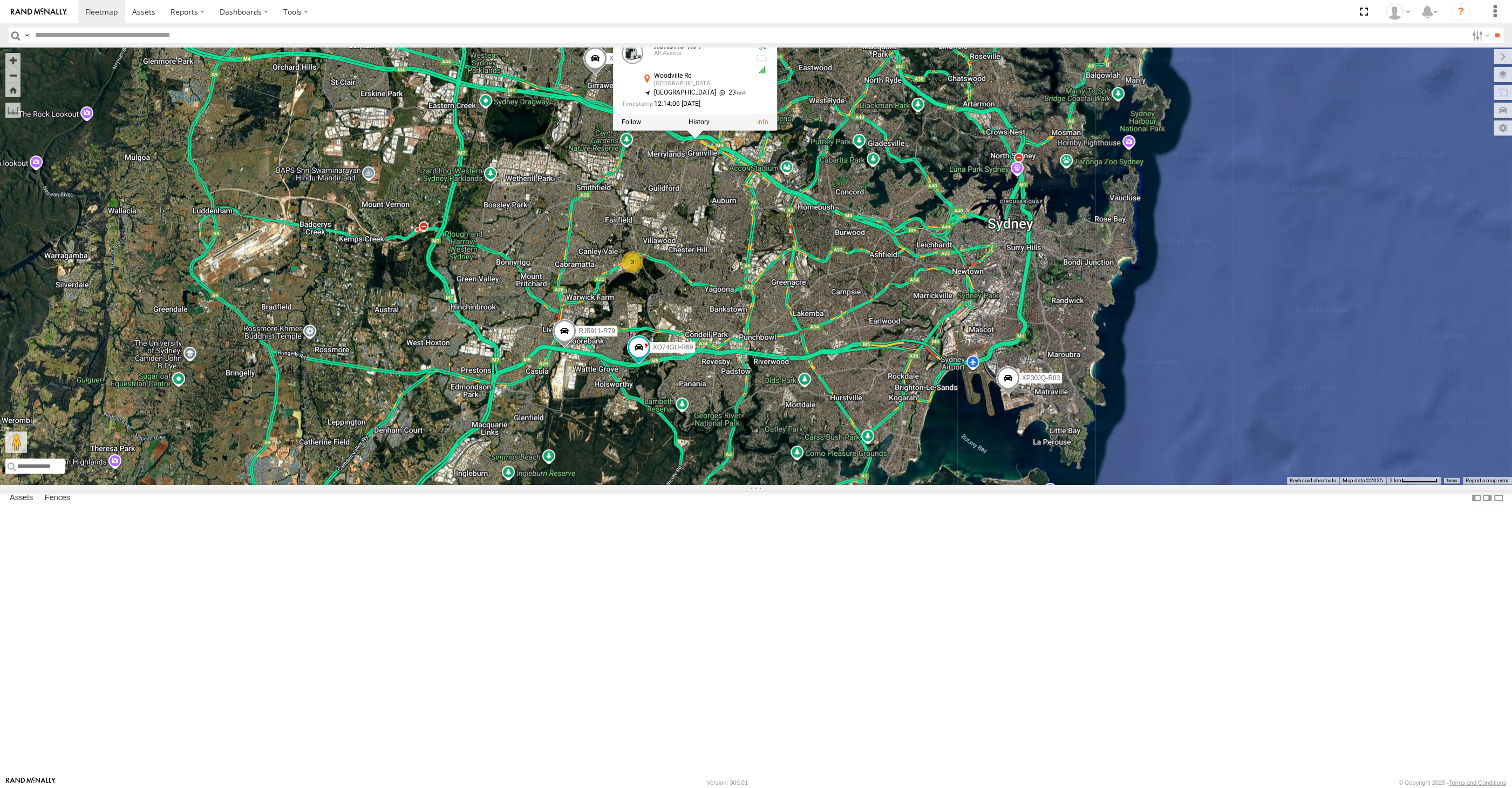
click at [748, 395] on div "XP30JQ-R03 XSNDHU-R04 RJ5911-R79 XP81FE-R59 XO74GU-R69 3 XSNDHU-R04 All [GEOGRA…" at bounding box center [756, 265] width 1512 height 437
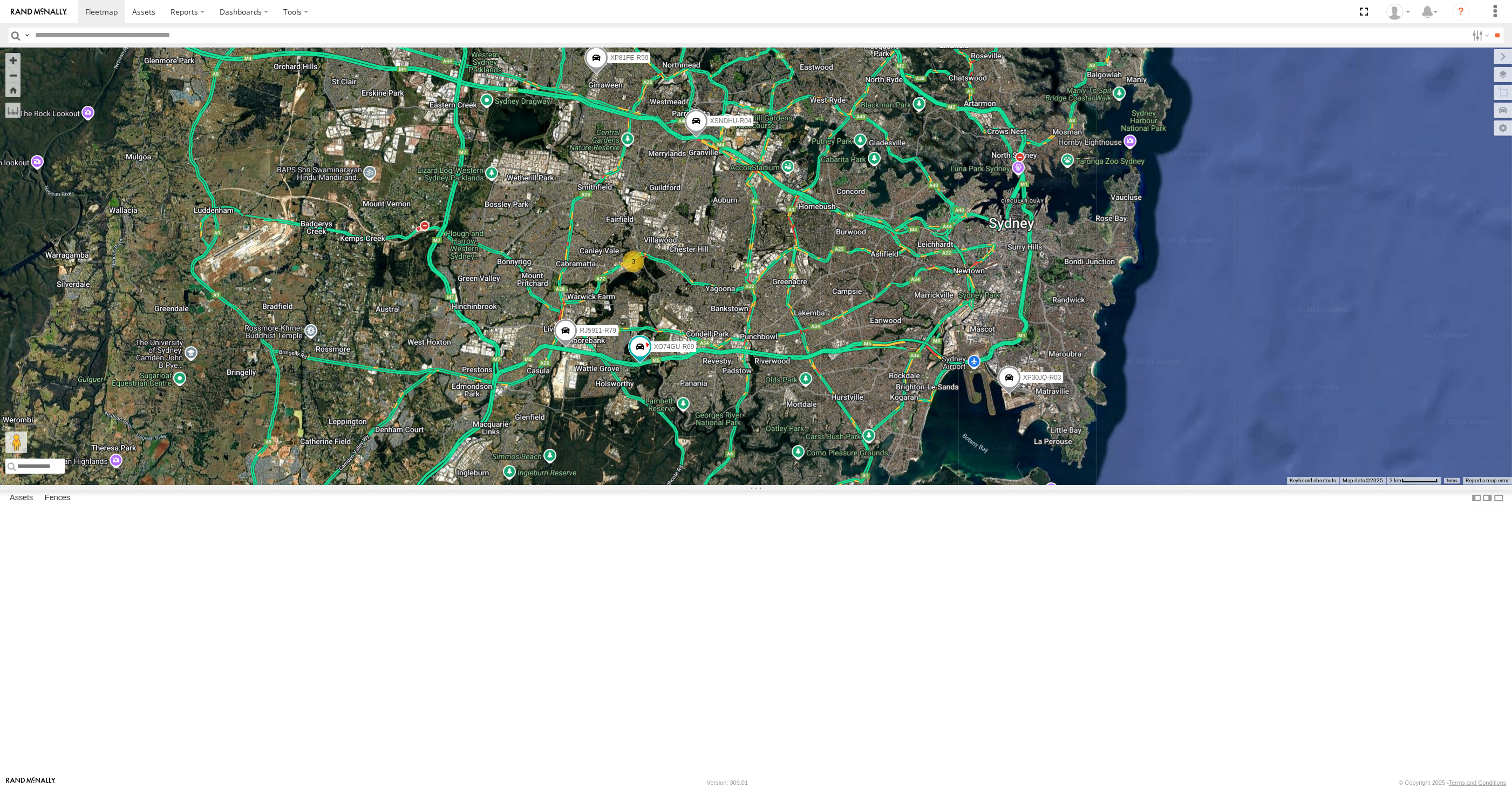
click at [718, 449] on div "XP30JQ-R03 XSNDHU-R04 RJ5911-R79 XP81FE-R59 XO74GU-R69 3" at bounding box center [756, 265] width 1512 height 437
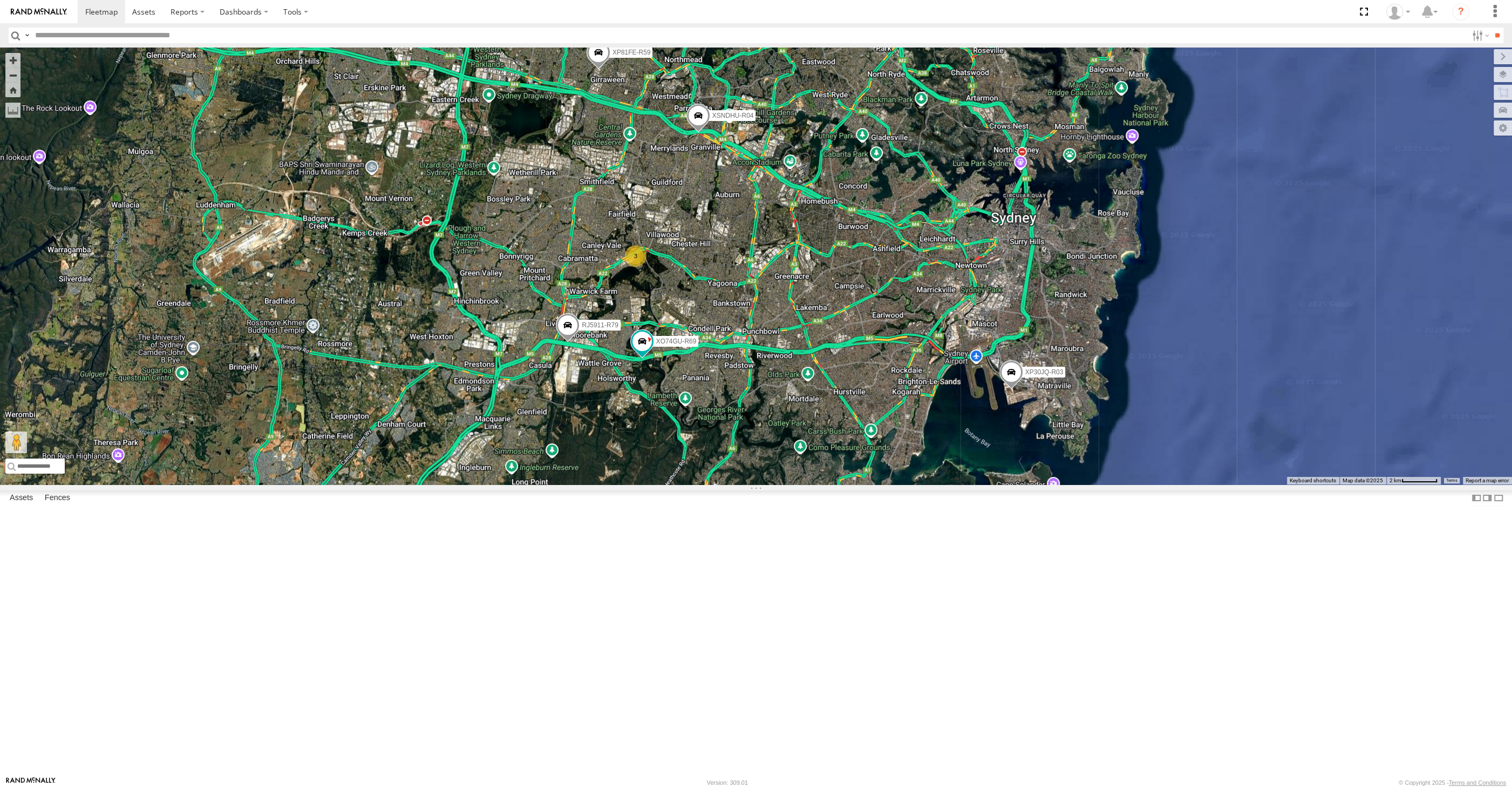
click at [858, 484] on div "XP30JQ-R03 XSNDHU-R04 RJ5911-R79 XP81FE-R59 XO74GU-R69 3" at bounding box center [756, 265] width 1512 height 437
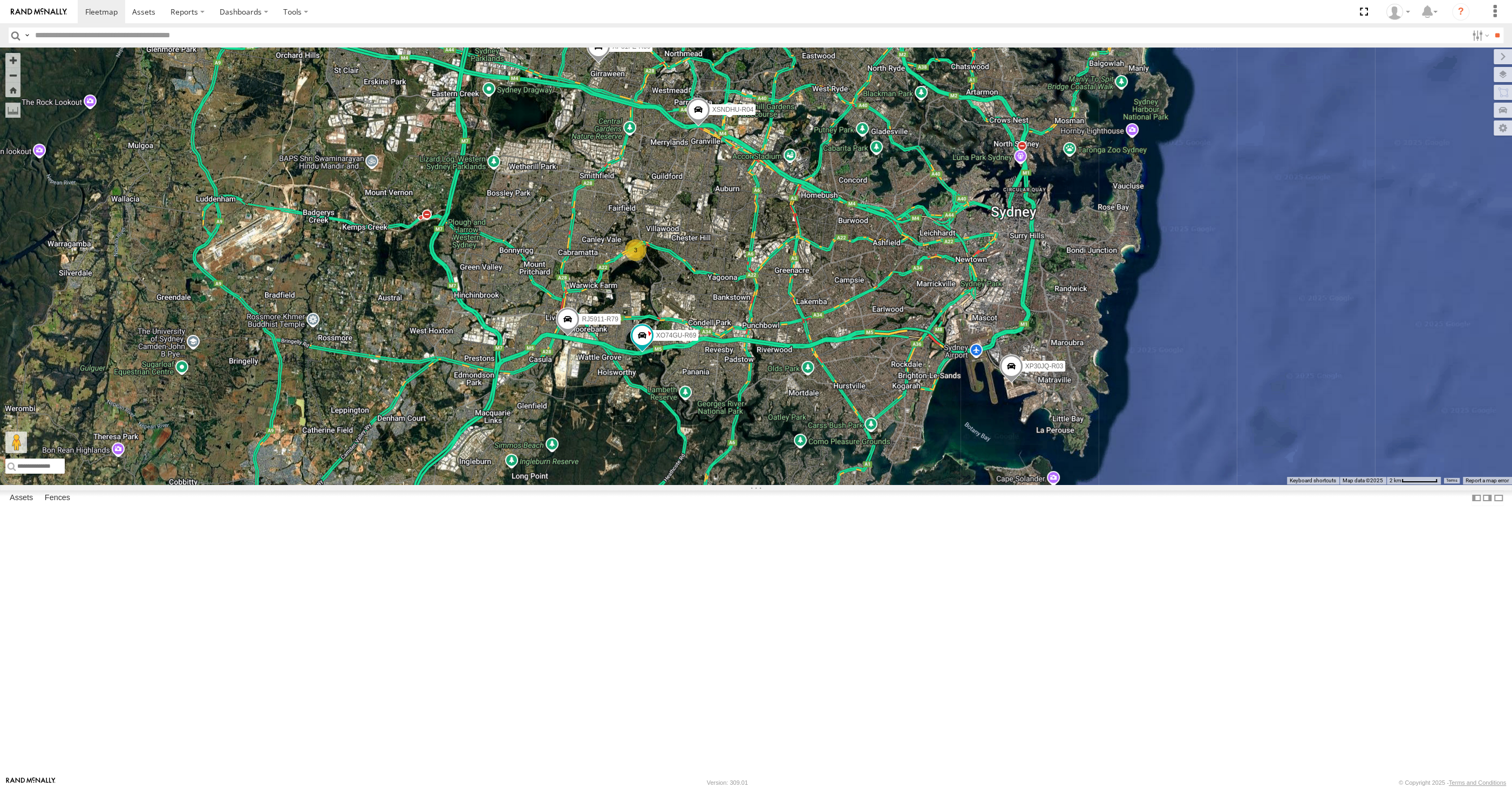
drag, startPoint x: 823, startPoint y: 592, endPoint x: 831, endPoint y: 579, distance: 15.3
click at [829, 484] on div "XP30JQ-R03 XSNDHU-R04 RJ5911-R79 XP81FE-R59 XO74GU-R69 3" at bounding box center [756, 265] width 1512 height 437
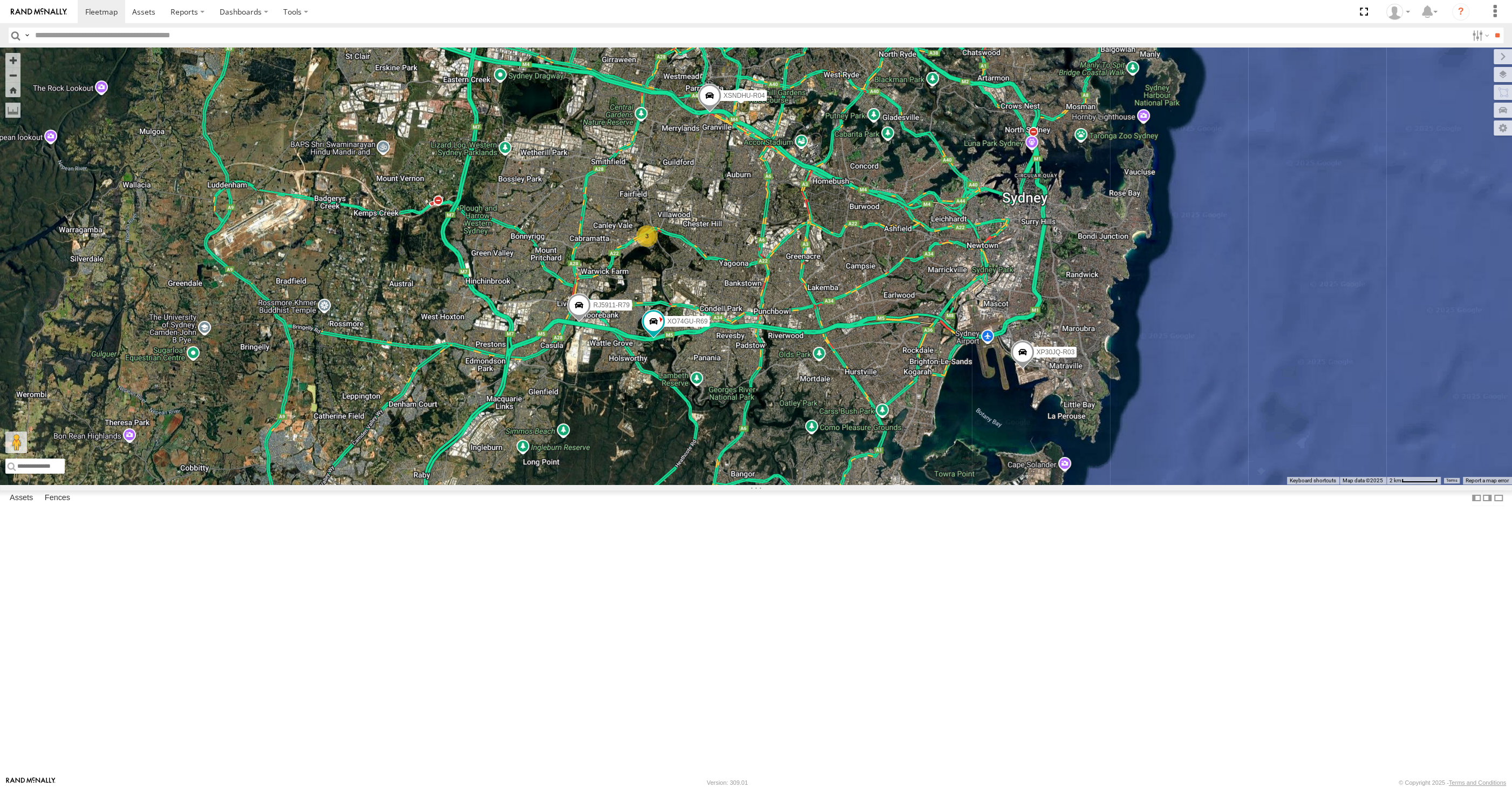
click at [713, 113] on span at bounding box center [709, 98] width 24 height 29
click at [730, 281] on div "XP30JQ-R03 XSNDHU-R04 RJ5911-R79 XP81FE-R59 XO74GU-R69 3 XSNDHU-R04 All [GEOGRA…" at bounding box center [756, 265] width 1512 height 437
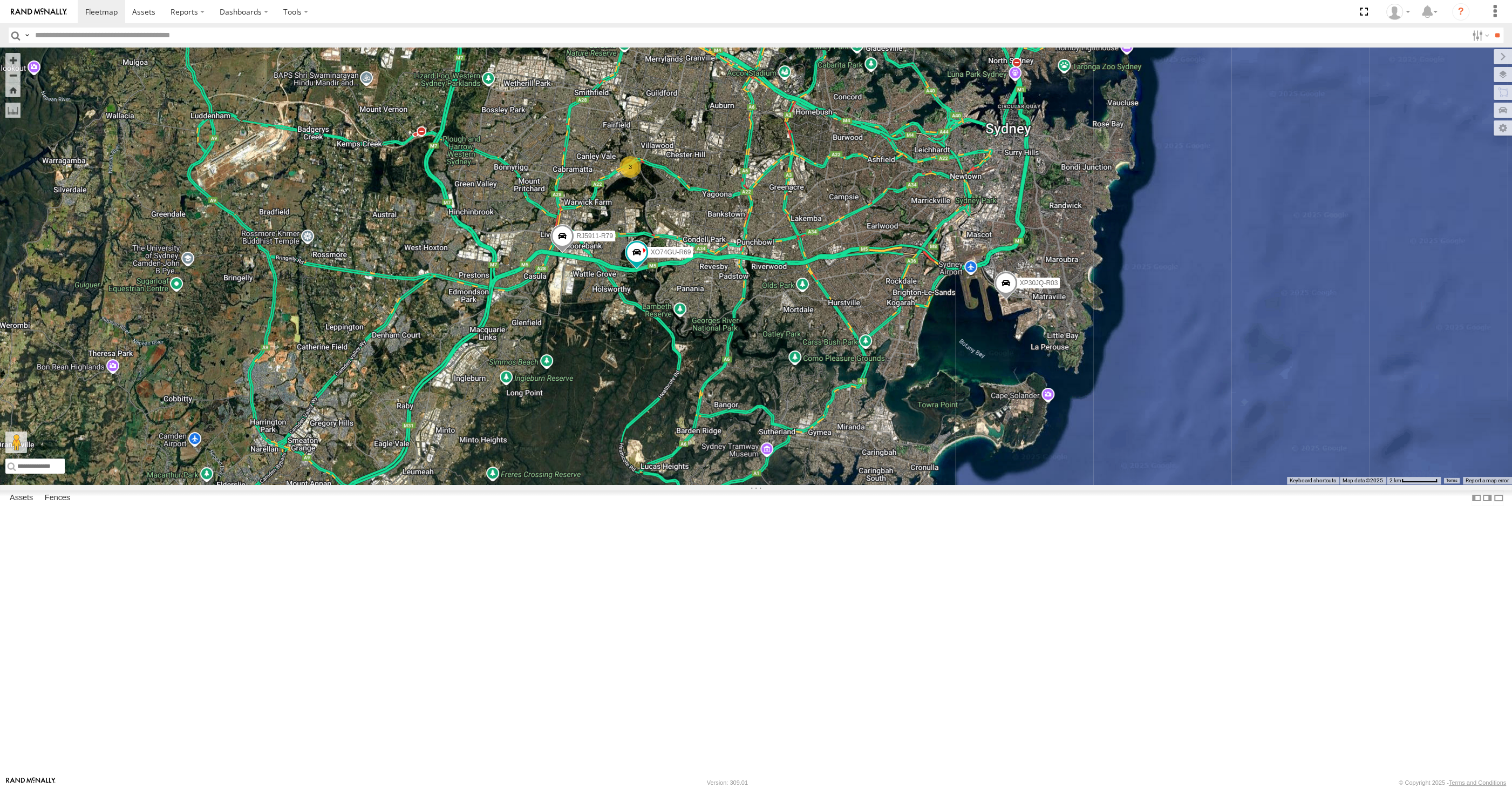
drag, startPoint x: 830, startPoint y: 456, endPoint x: 816, endPoint y: 476, distance: 24.4
click at [821, 474] on div "XP30JQ-R03 XSNDHU-R04 RJ5911-R79 XP81FE-R59 XO74GU-R69 3" at bounding box center [756, 265] width 1512 height 437
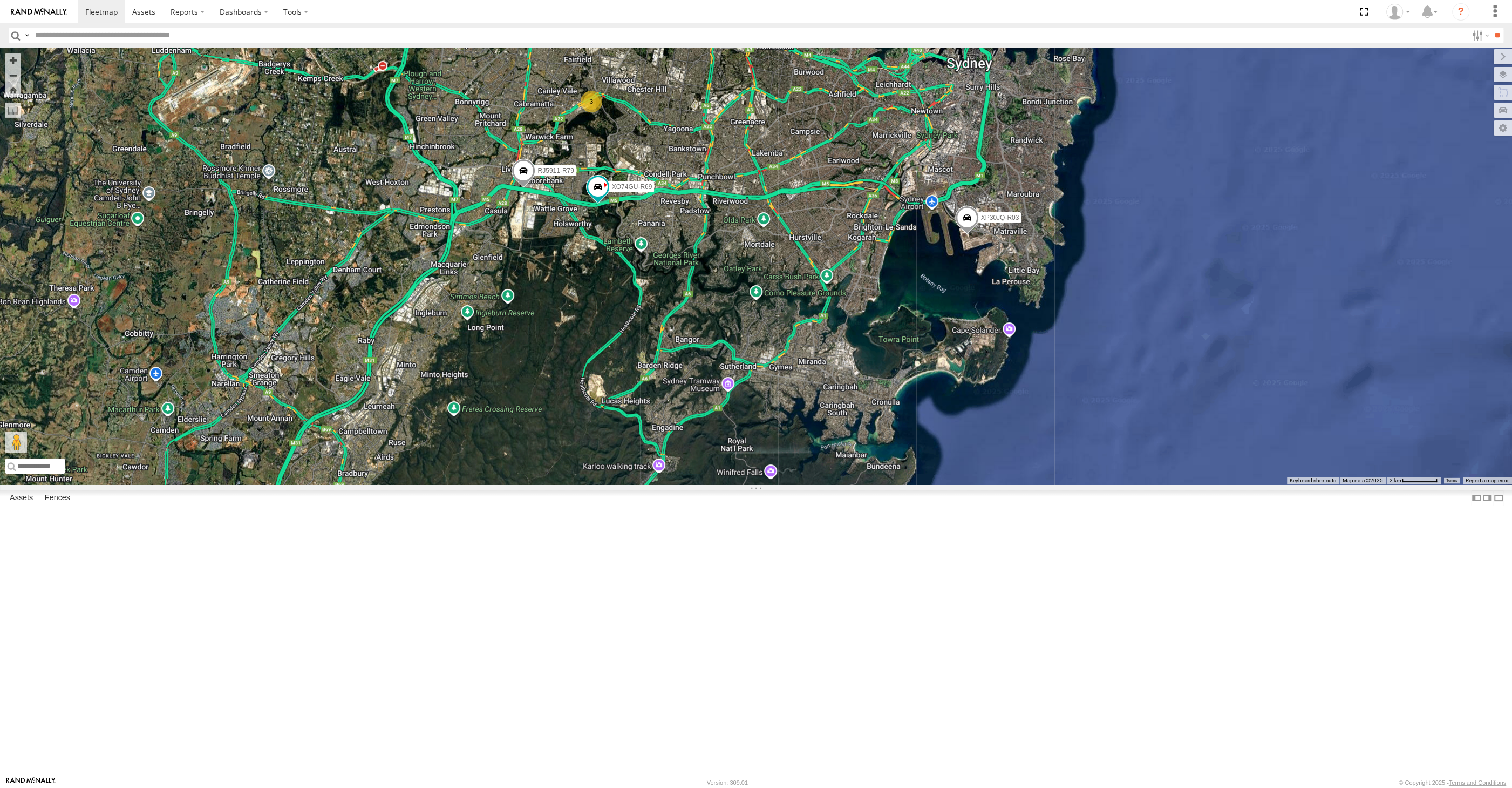
click at [466, 484] on div "XP30JQ-R03 XSNDHU-R04 RJ5911-R79 XP81FE-R59 XO74GU-R69 3" at bounding box center [756, 265] width 1512 height 437
drag, startPoint x: 281, startPoint y: 621, endPoint x: 317, endPoint y: 613, distance: 36.9
click at [280, 484] on div "XP30JQ-R03 XSNDHU-R04 RJ5911-R79 XP81FE-R59 XO74GU-R69 3" at bounding box center [756, 265] width 1512 height 437
drag, startPoint x: 699, startPoint y: 472, endPoint x: 724, endPoint y: 469, distance: 25.2
click at [692, 484] on div "XP30JQ-R03 XSNDHU-R04 RJ5911-R79 XP81FE-R59 XO74GU-R69 3" at bounding box center [756, 265] width 1512 height 437
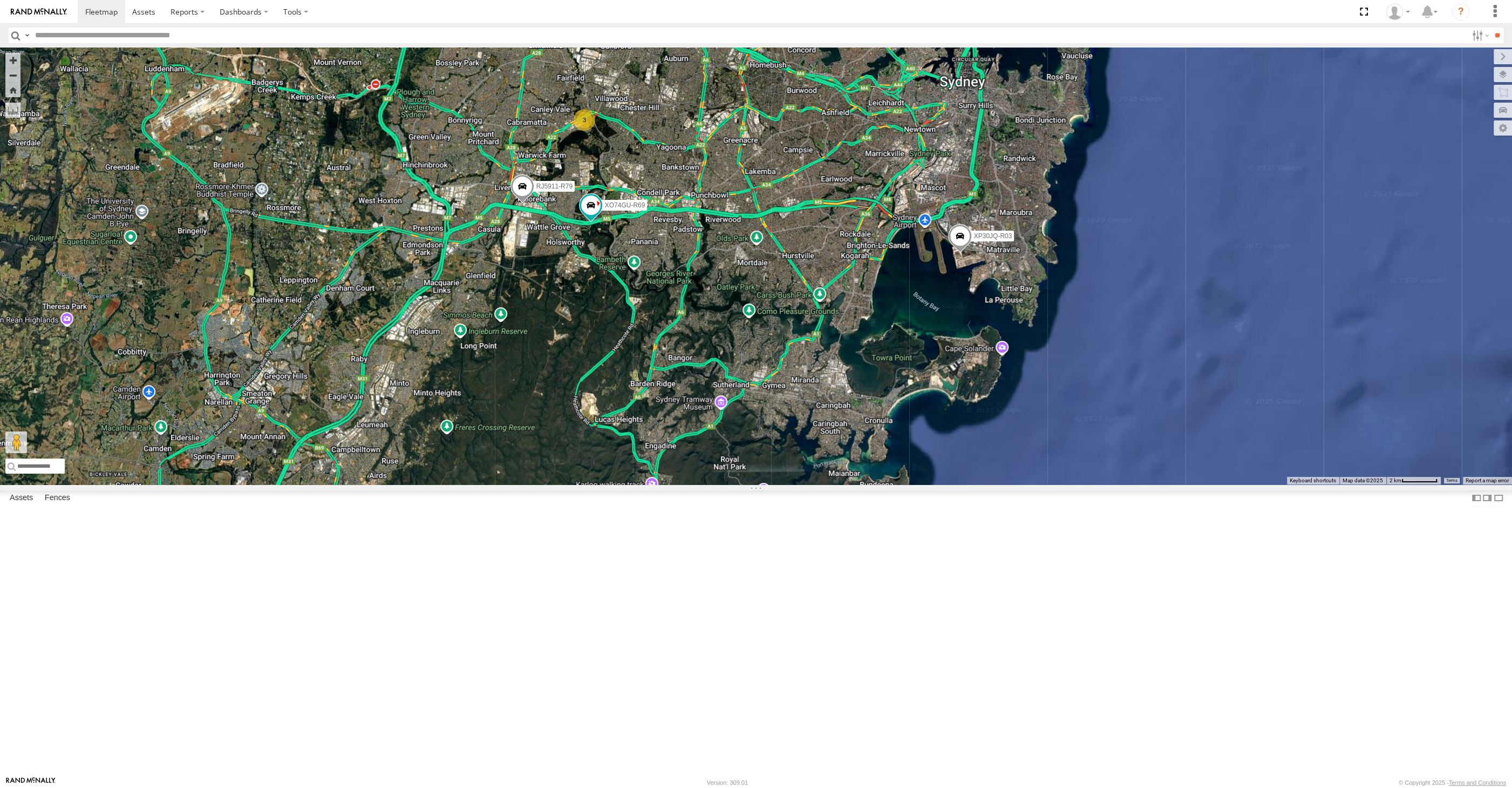
drag, startPoint x: 724, startPoint y: 469, endPoint x: 883, endPoint y: 440, distance: 161.6
click at [723, 484] on div "XP30JQ-R03 XSNDHU-R04 RJ5911-R79 XP81FE-R59 XO74GU-R69 3" at bounding box center [756, 265] width 1512 height 437
drag, startPoint x: 792, startPoint y: 436, endPoint x: 793, endPoint y: 451, distance: 15.0
click at [793, 451] on div "XP30JQ-R03 XSNDHU-R04 RJ5911-R79 XP81FE-R59 XO74GU-R69 3" at bounding box center [756, 265] width 1512 height 437
click at [1153, 484] on div "XP30JQ-R03 XSNDHU-R04 RJ5911-R79 XP81FE-R59 XO74GU-R69 3" at bounding box center [756, 265] width 1512 height 437
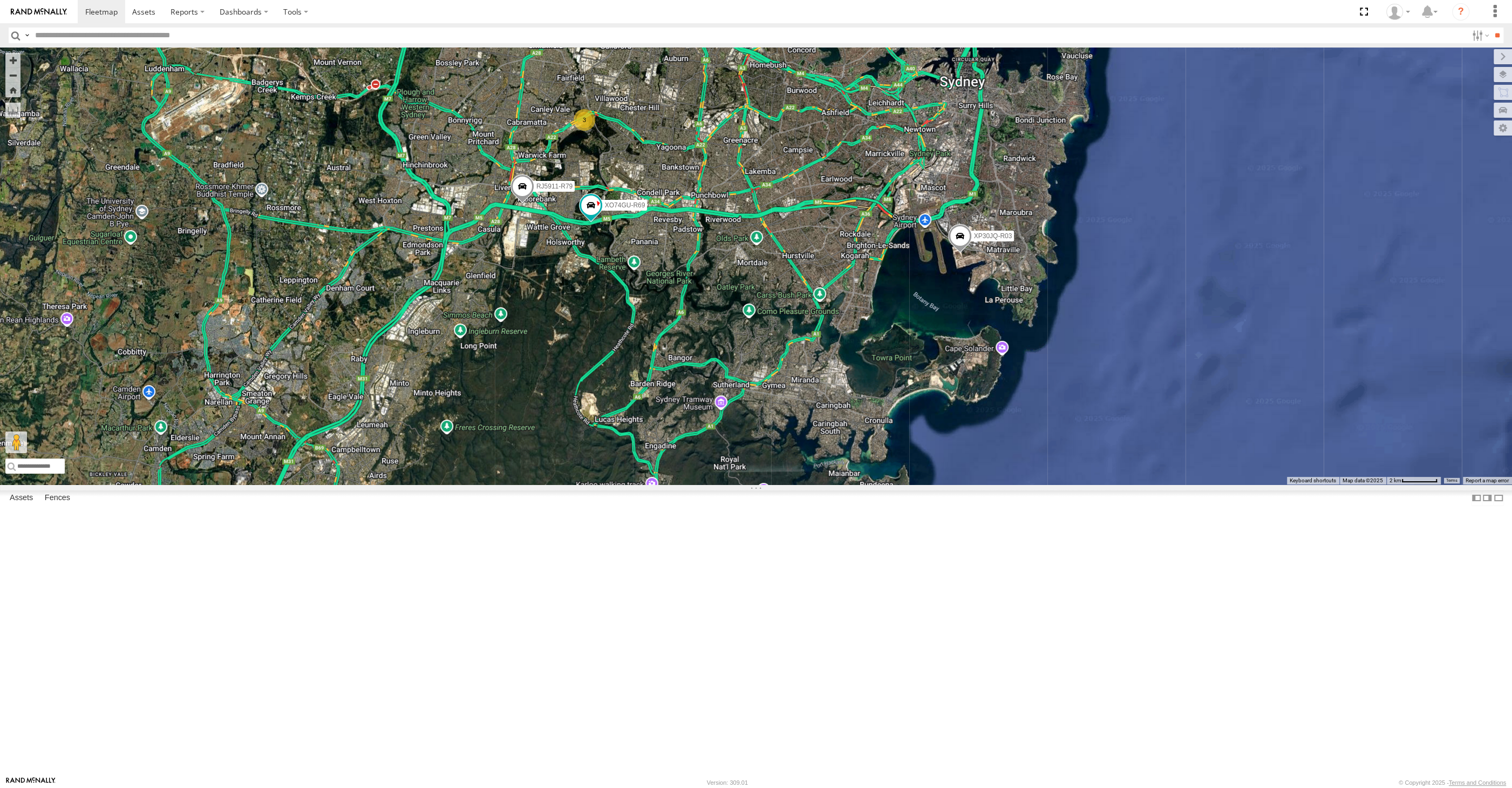
drag, startPoint x: 887, startPoint y: 448, endPoint x: 887, endPoint y: 546, distance: 98.0
click at [887, 484] on div "XP30JQ-R03 XSNDHU-R04 RJ5911-R79 XP81FE-R59 XO74GU-R69 3" at bounding box center [756, 265] width 1512 height 437
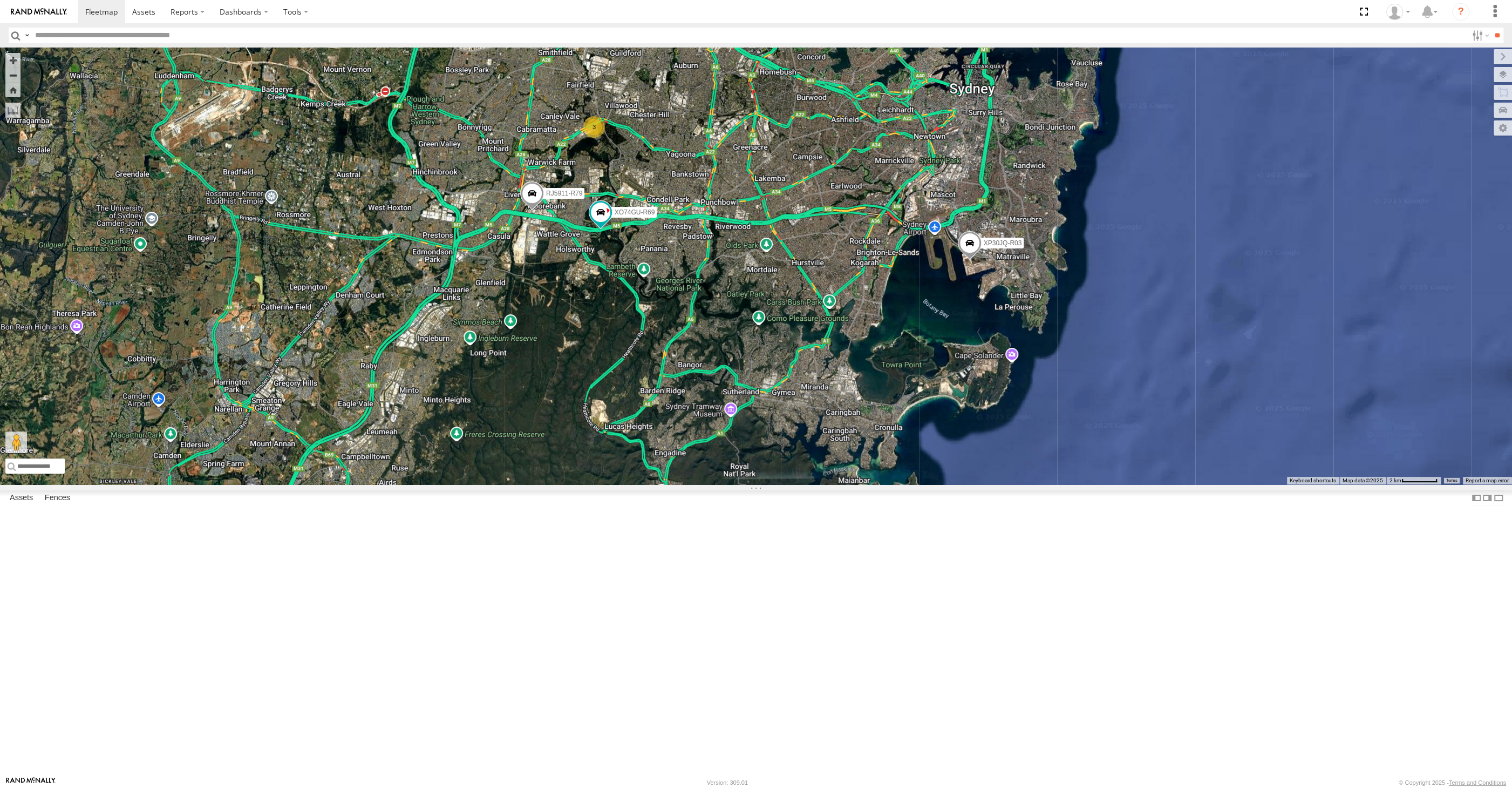
drag, startPoint x: 848, startPoint y: 423, endPoint x: 912, endPoint y: 535, distance: 129.0
click at [916, 484] on div "XP30JQ-R03 XSNDHU-R04 RJ5911-R79 XP81FE-R59 XO74GU-R69 3" at bounding box center [756, 265] width 1512 height 437
